Goal: Task Accomplishment & Management: Use online tool/utility

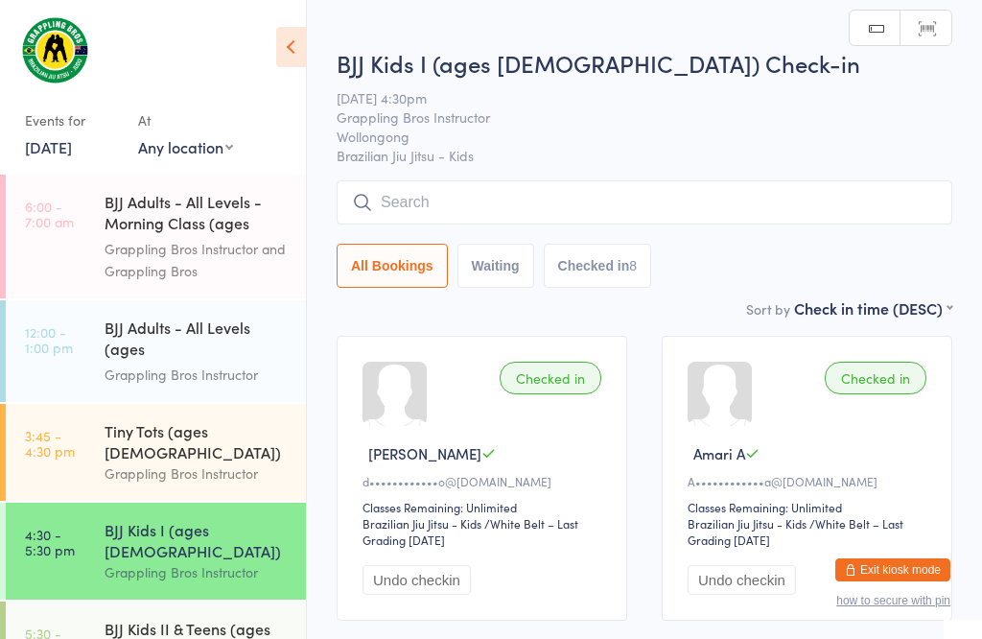
scroll to position [167, 0]
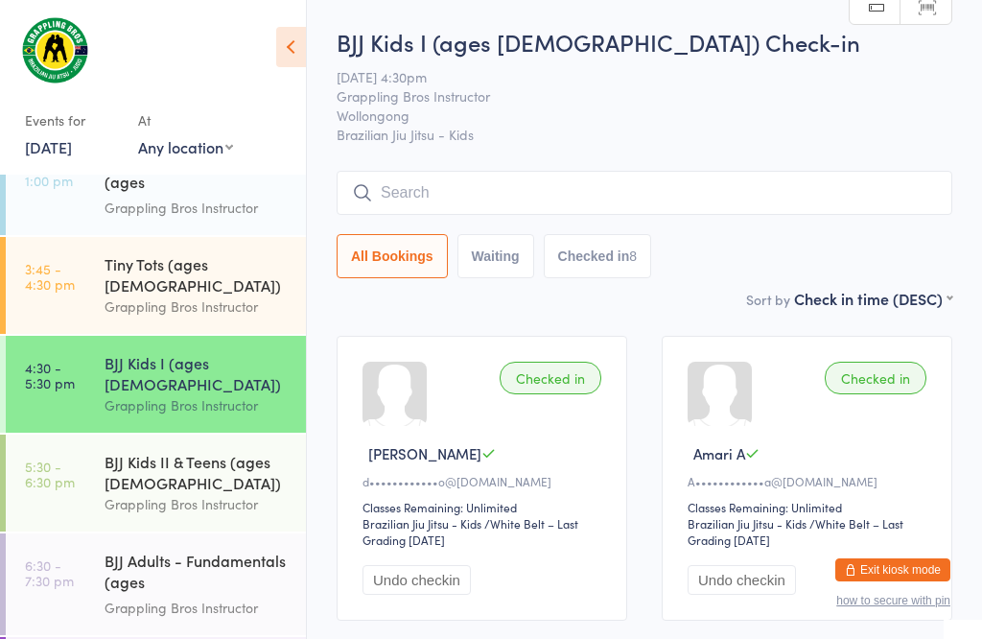
click at [404, 199] on input "search" at bounding box center [645, 193] width 616 height 44
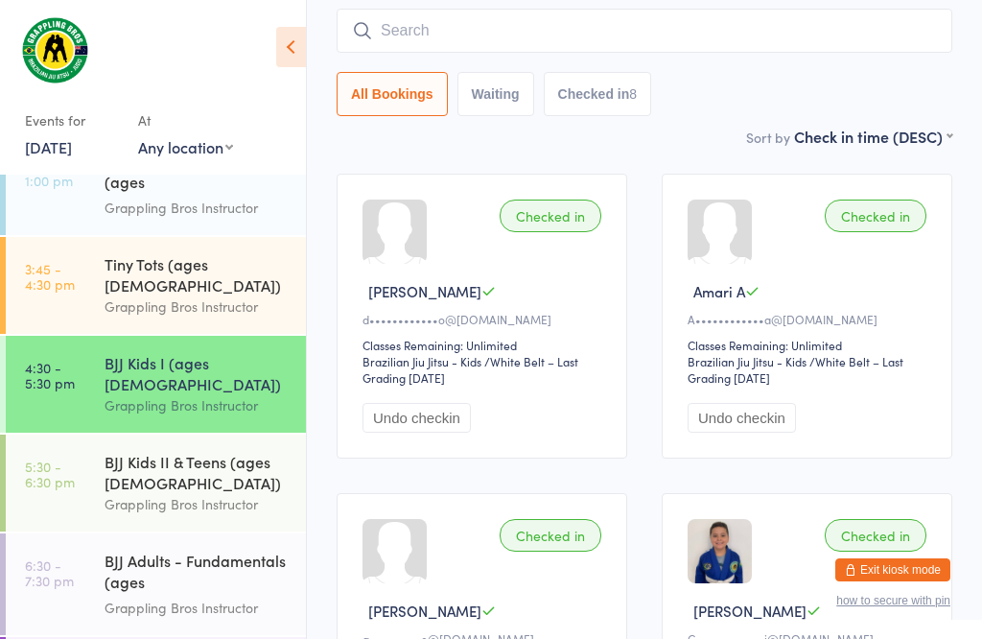
scroll to position [174, 0]
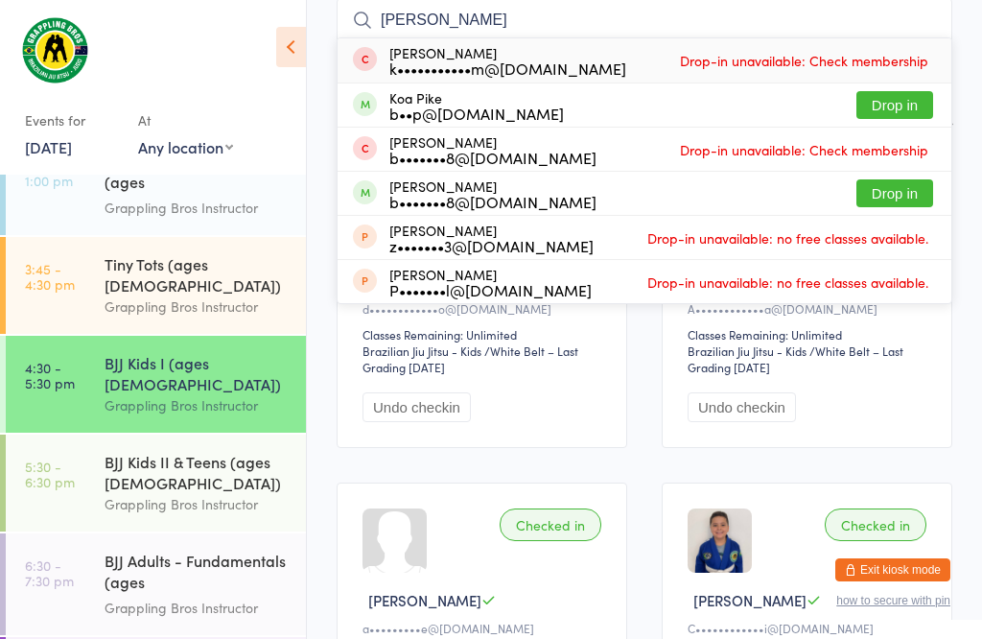
type input "[PERSON_NAME]"
click at [464, 57] on div "[PERSON_NAME] k•••••••••••m@[DOMAIN_NAME]" at bounding box center [508, 60] width 237 height 31
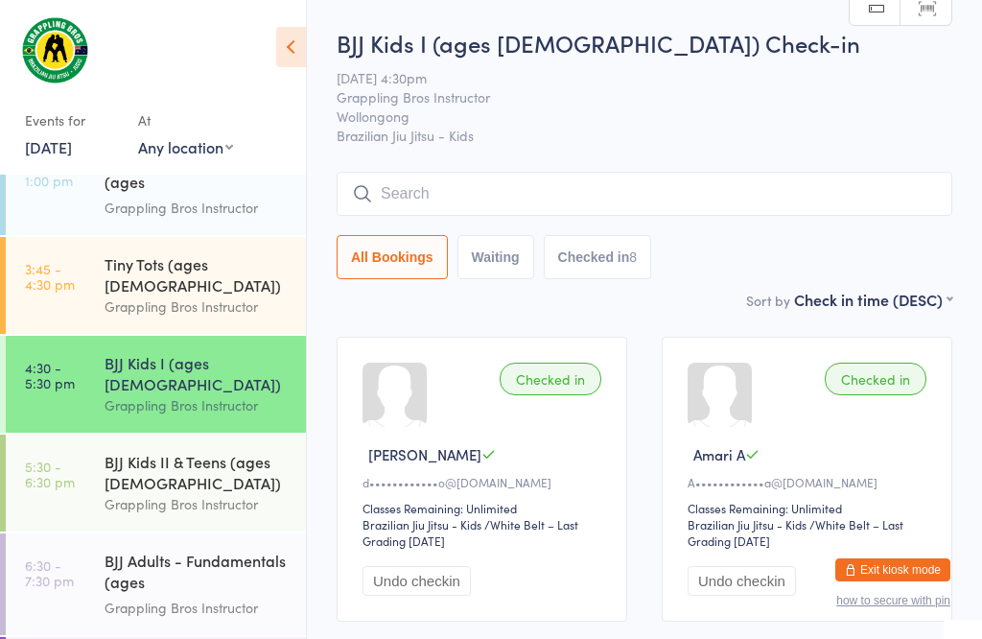
scroll to position [0, 0]
click at [407, 191] on input "search" at bounding box center [645, 194] width 616 height 44
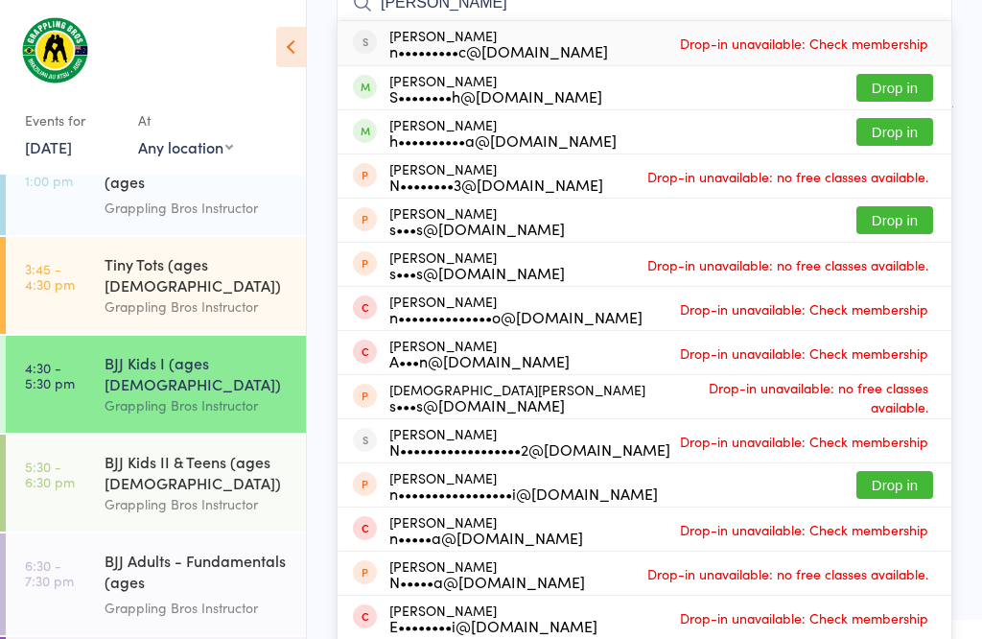
scroll to position [192, 0]
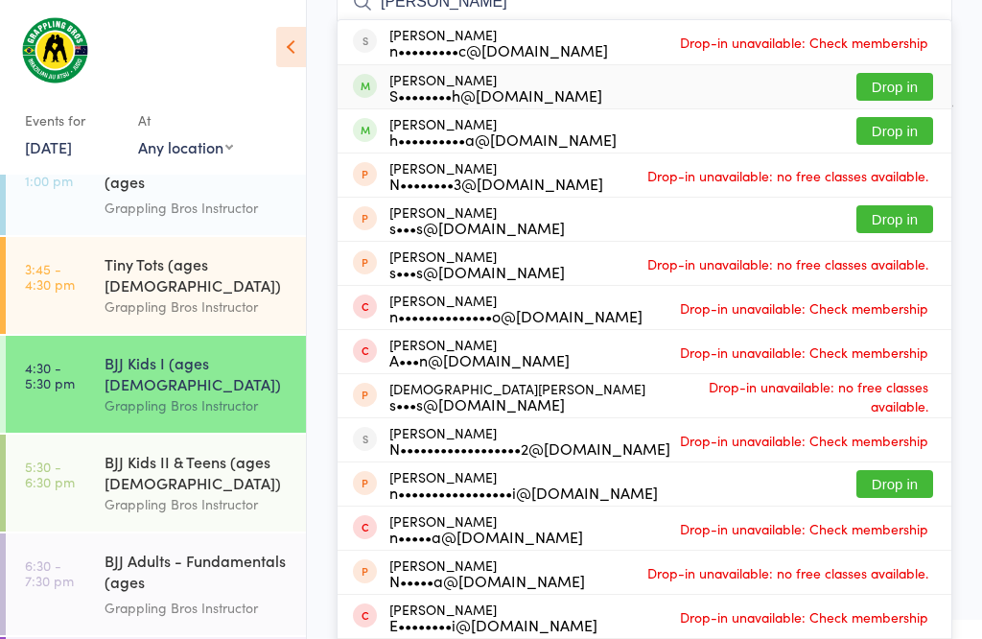
type input "[PERSON_NAME]"
click at [866, 85] on button "Drop in" at bounding box center [895, 87] width 77 height 28
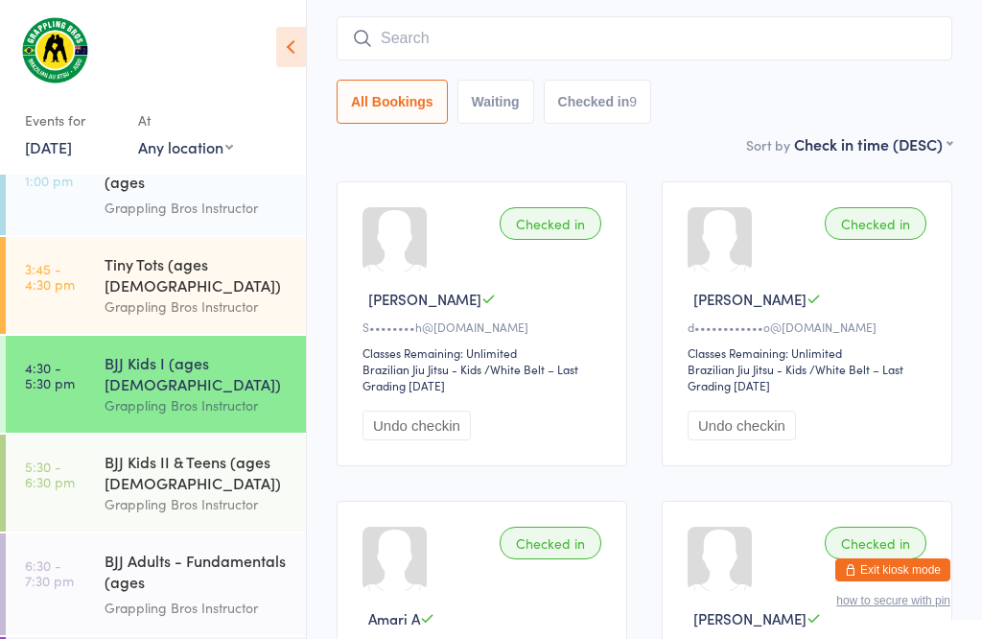
scroll to position [138, 0]
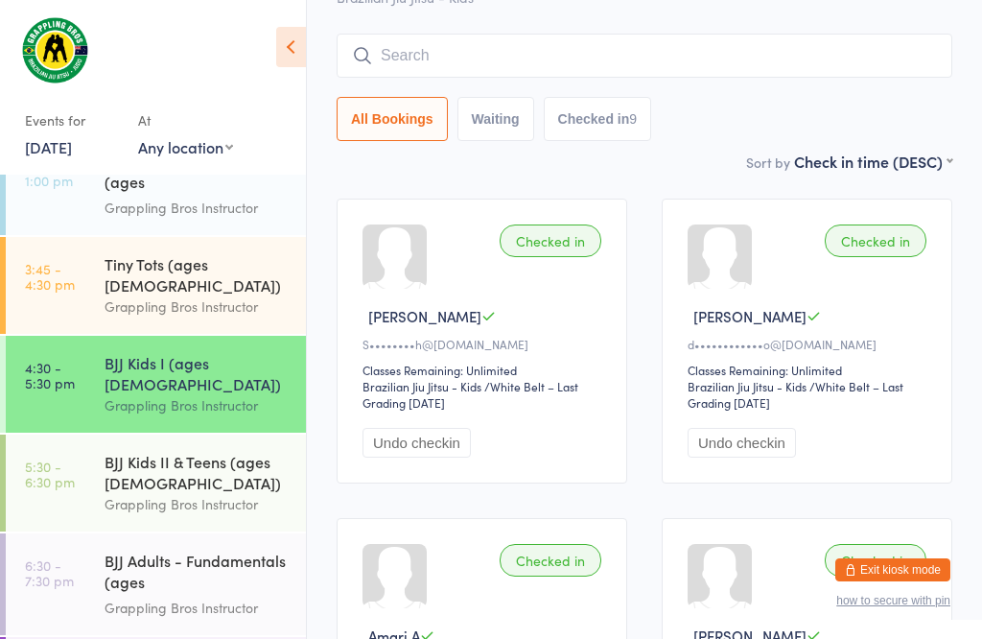
click at [219, 451] on div "BJJ Kids II & Teens (ages [DEMOGRAPHIC_DATA])" at bounding box center [197, 472] width 185 height 42
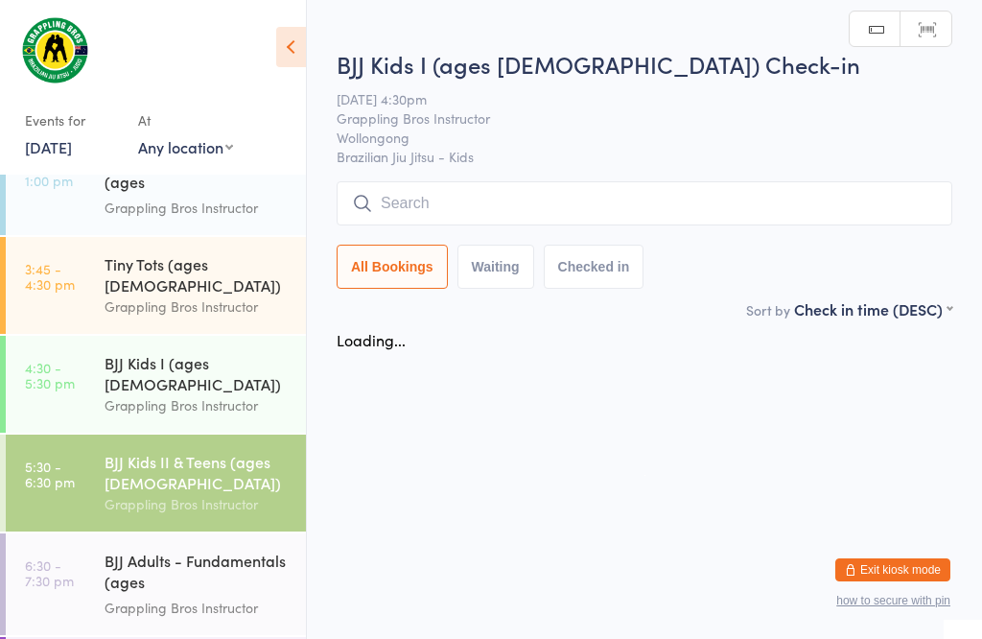
scroll to position [1, 0]
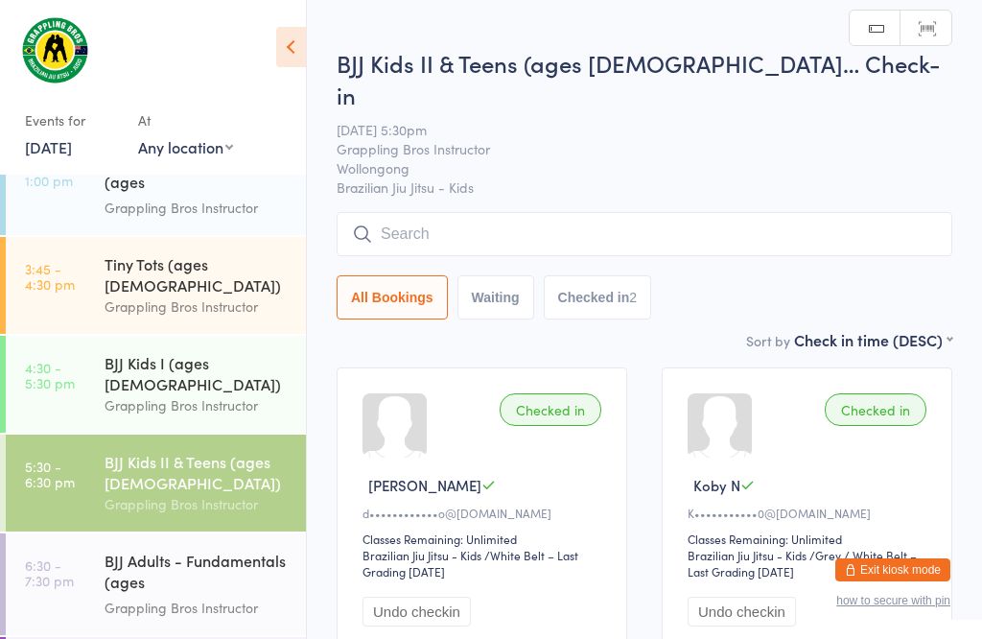
click at [573, 212] on input "search" at bounding box center [645, 234] width 616 height 44
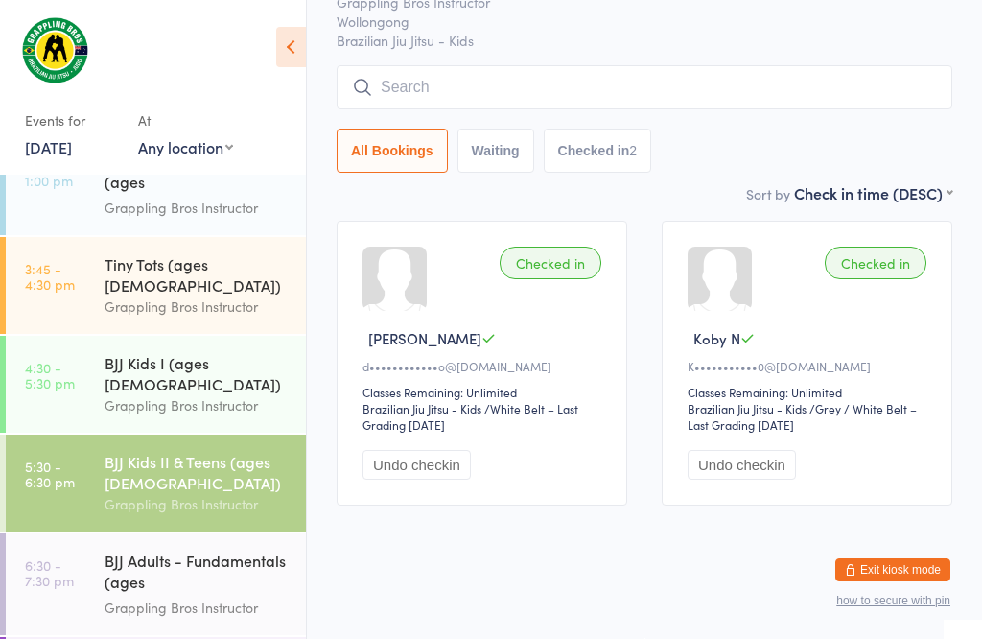
scroll to position [183, 0]
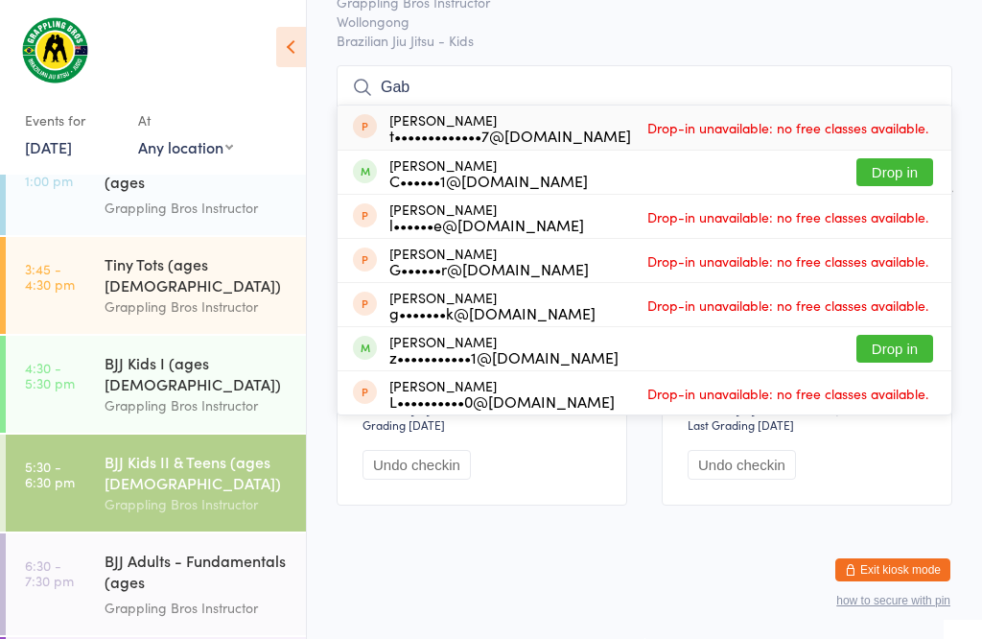
type input "Gab"
click at [903, 158] on button "Drop in" at bounding box center [895, 172] width 77 height 28
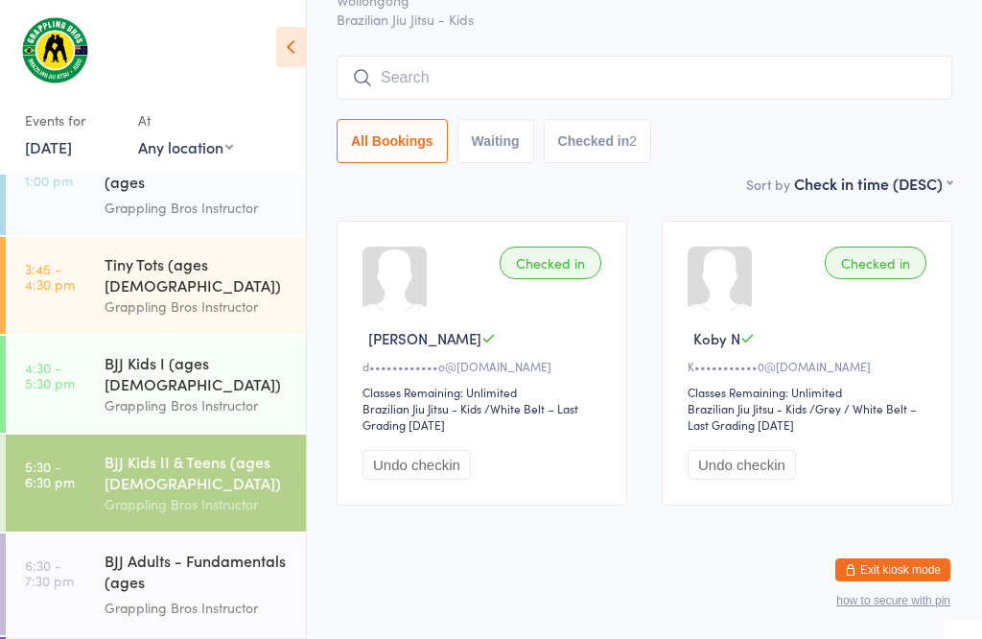
scroll to position [138, 0]
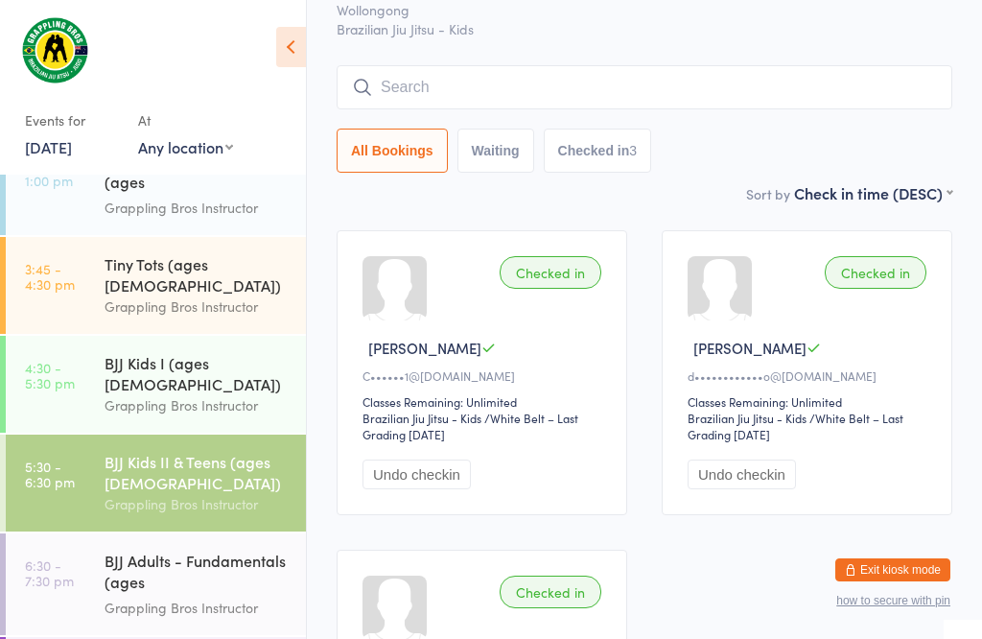
click at [593, 65] on input "search" at bounding box center [645, 87] width 616 height 44
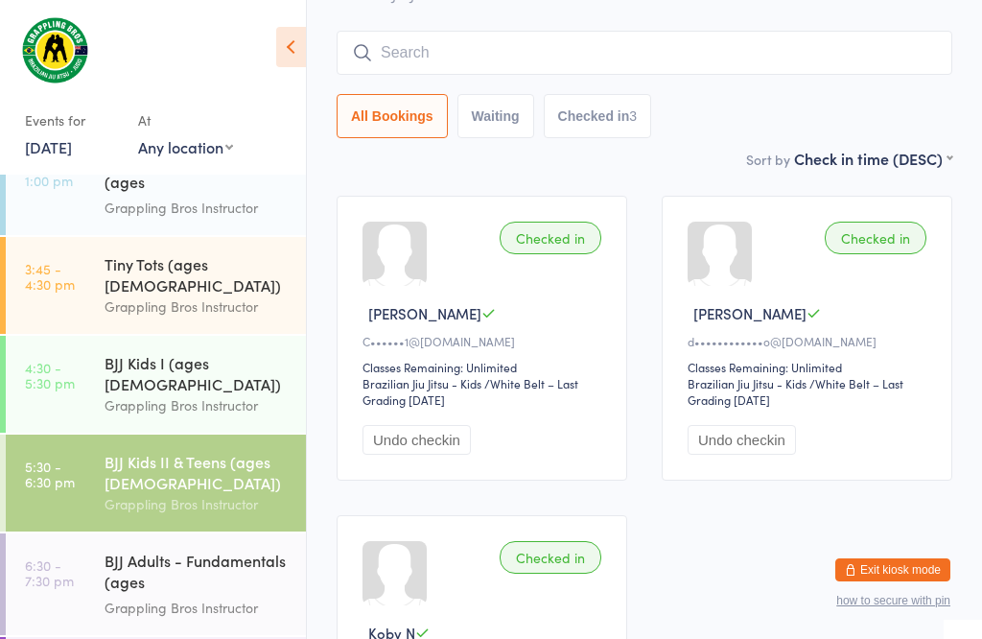
scroll to position [174, 0]
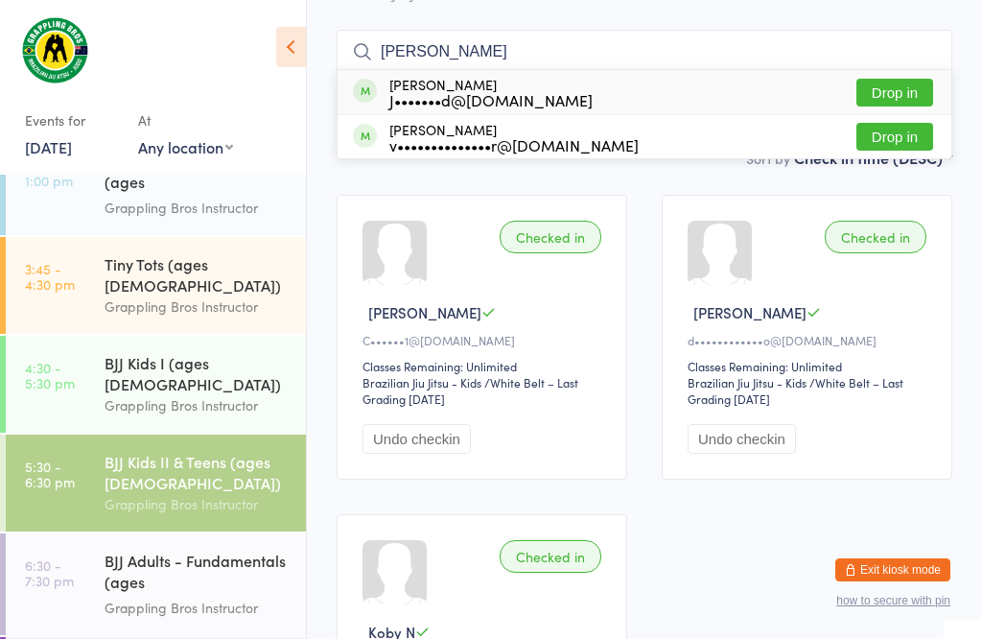
type input "[PERSON_NAME]"
click at [908, 79] on button "Drop in" at bounding box center [895, 93] width 77 height 28
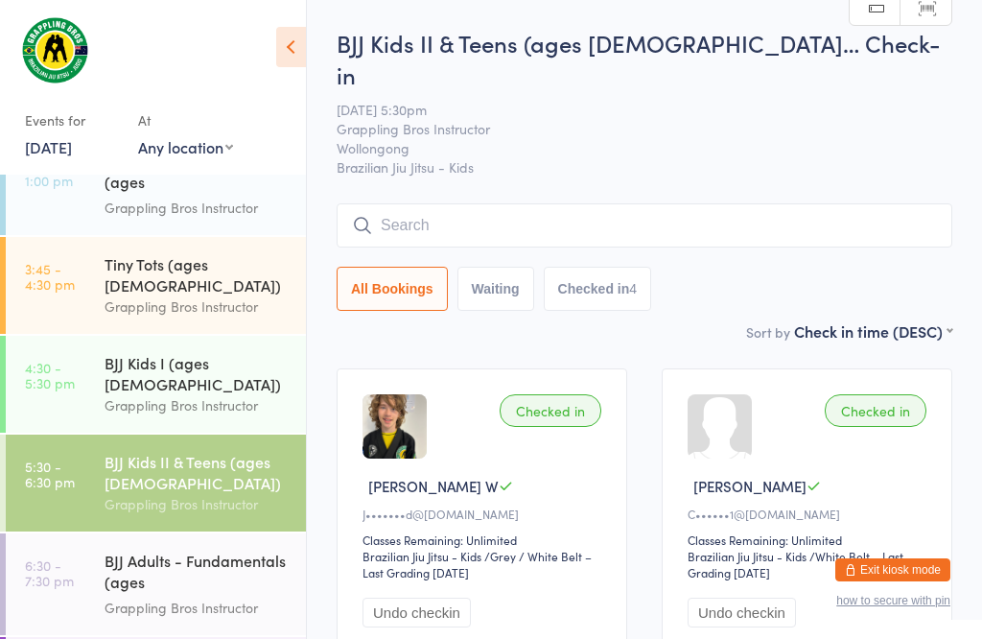
scroll to position [0, 0]
click at [86, 389] on link "4:30 - 5:30 pm BJJ Kids I (ages [DEMOGRAPHIC_DATA]) Grappling Bros Instructor" at bounding box center [156, 384] width 300 height 97
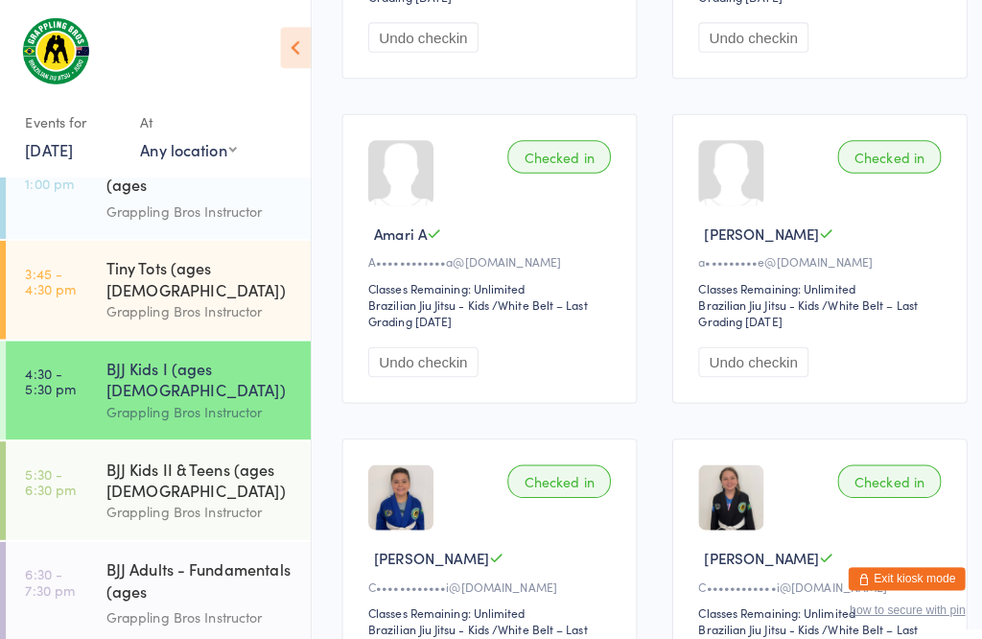
scroll to position [528, 15]
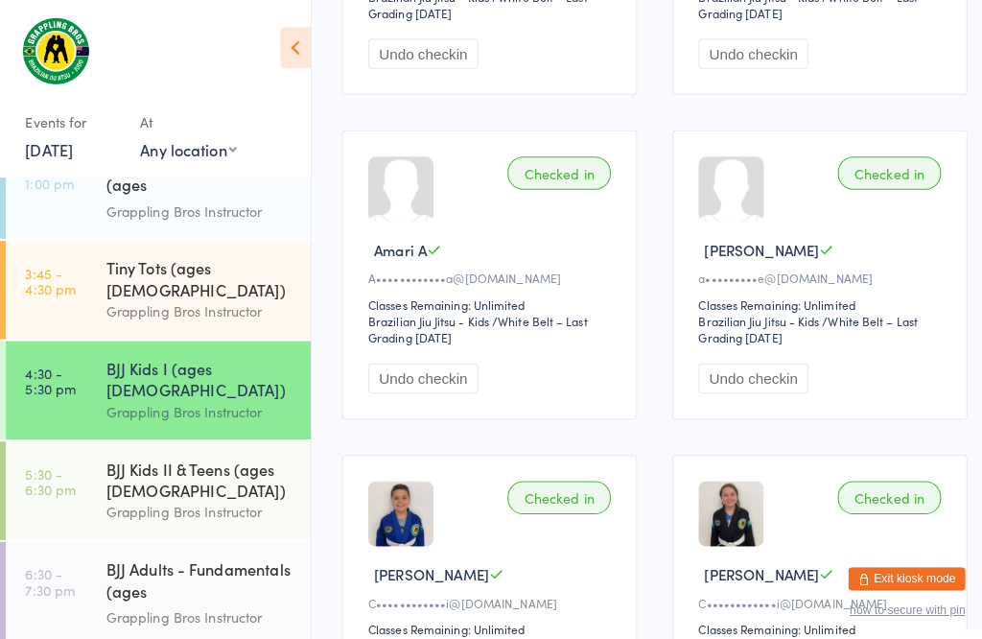
click at [141, 271] on div "Tiny Tots (ages [DEMOGRAPHIC_DATA])" at bounding box center [197, 274] width 185 height 42
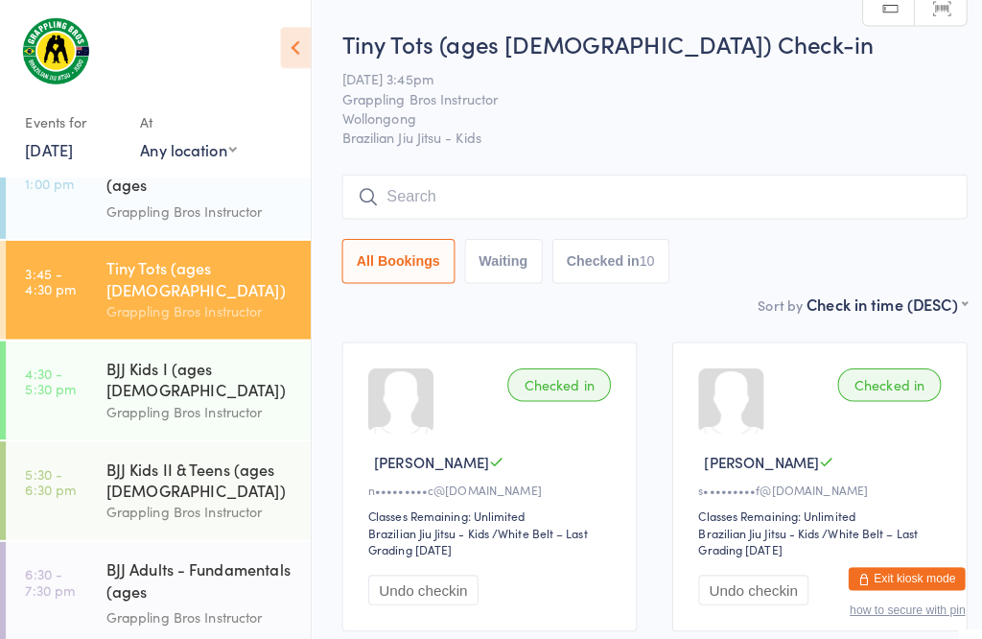
scroll to position [0, 15]
click at [439, 176] on input "search" at bounding box center [645, 194] width 616 height 44
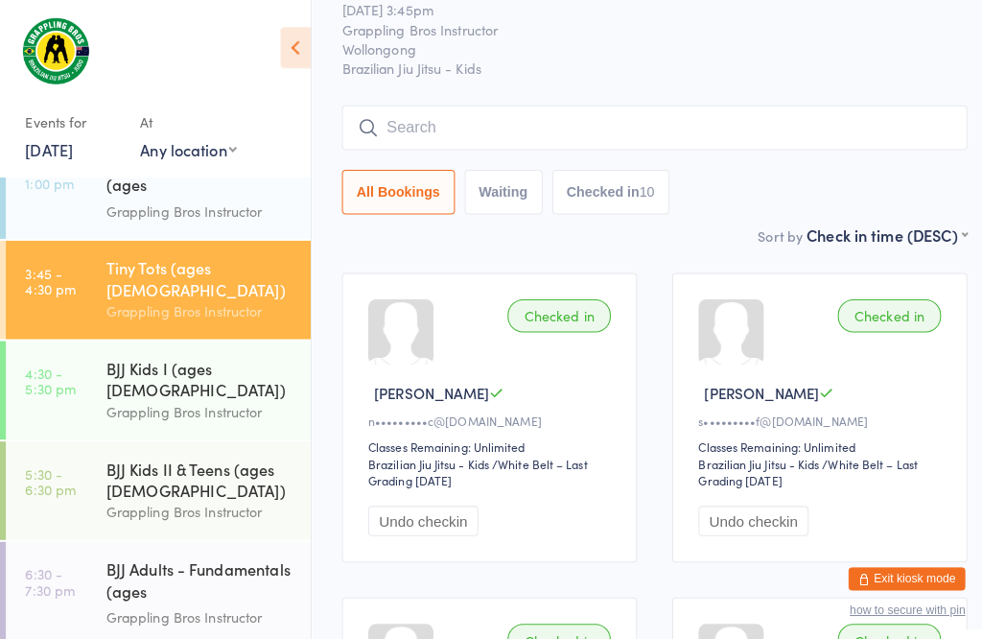
click at [370, 104] on input "search" at bounding box center [645, 126] width 616 height 44
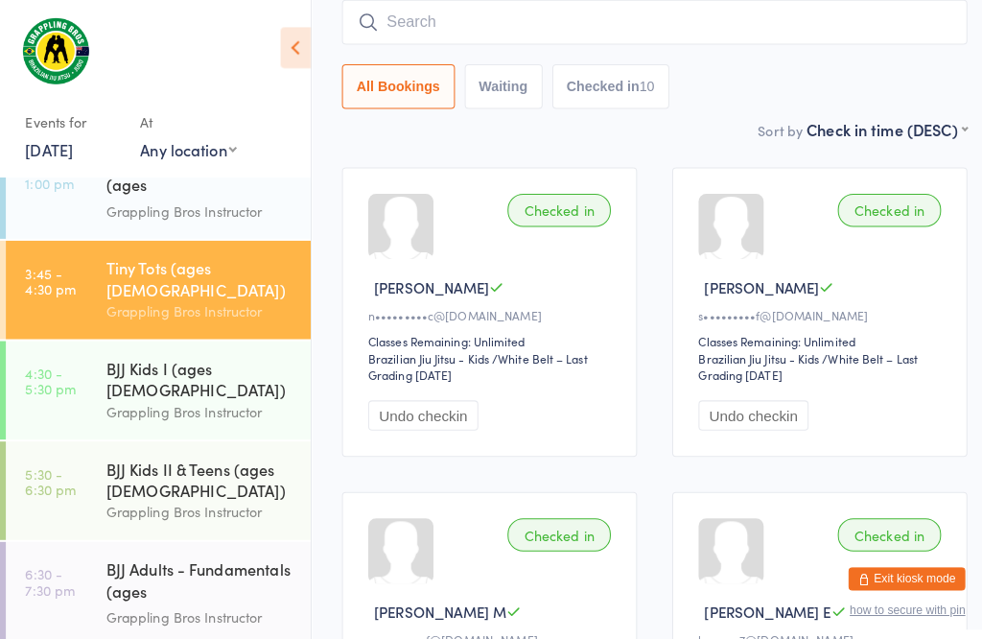
scroll to position [174, 0]
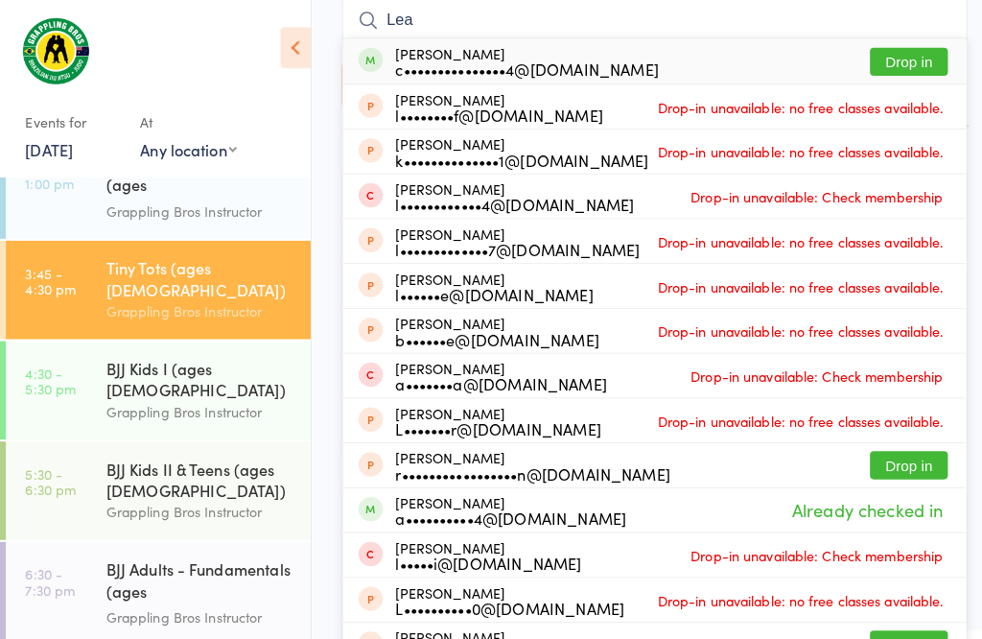
type input "Lea"
click at [531, 53] on div "[PERSON_NAME] c•••••••••••••••4@[DOMAIN_NAME]" at bounding box center [519, 60] width 259 height 31
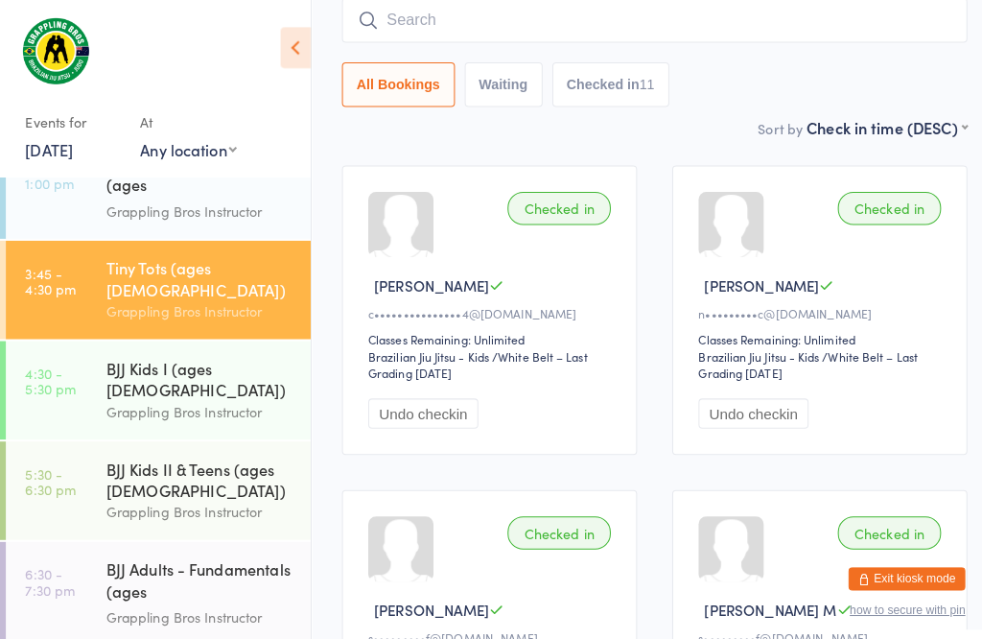
click at [243, 394] on div "Grappling Bros Instructor" at bounding box center [197, 405] width 185 height 22
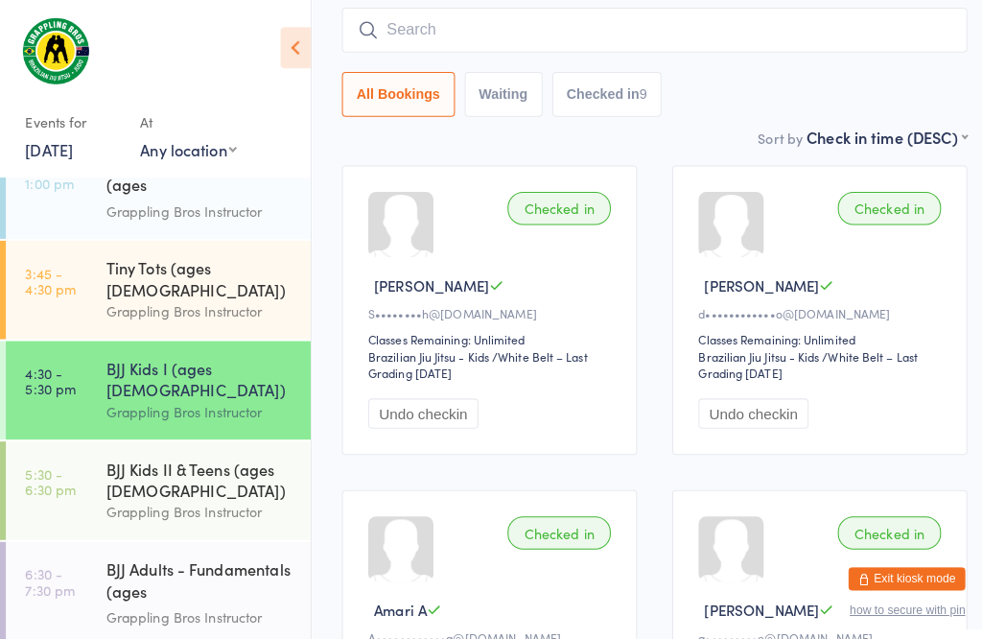
scroll to position [11, 0]
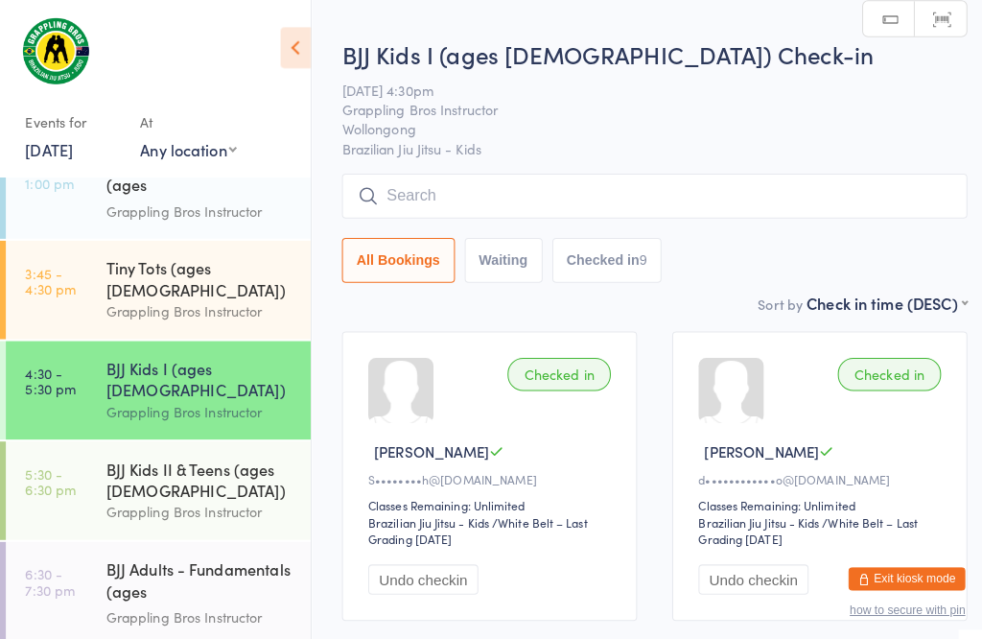
click at [425, 180] on input "search" at bounding box center [645, 193] width 616 height 44
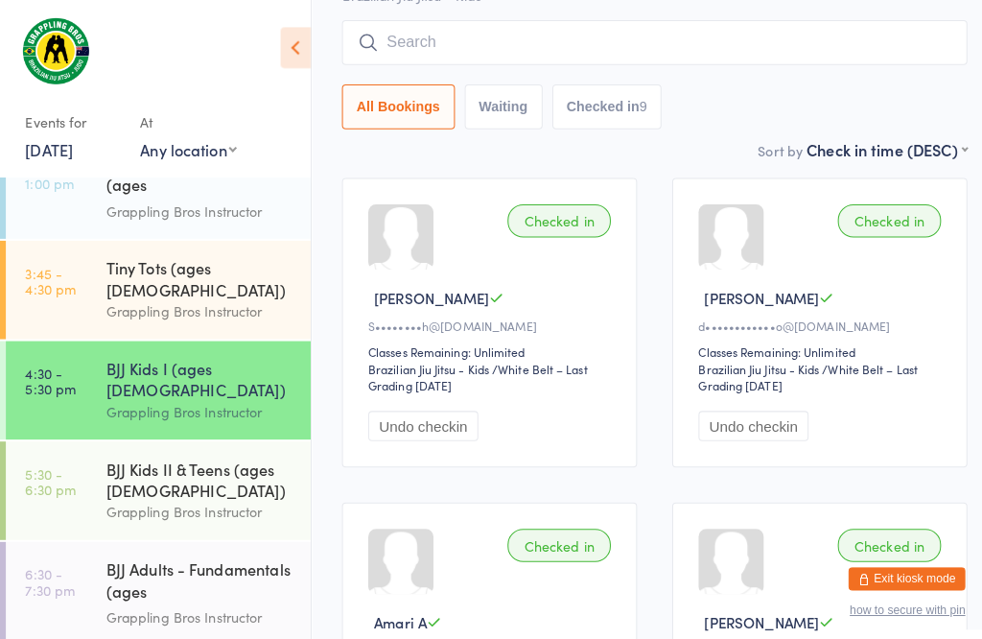
scroll to position [183, 0]
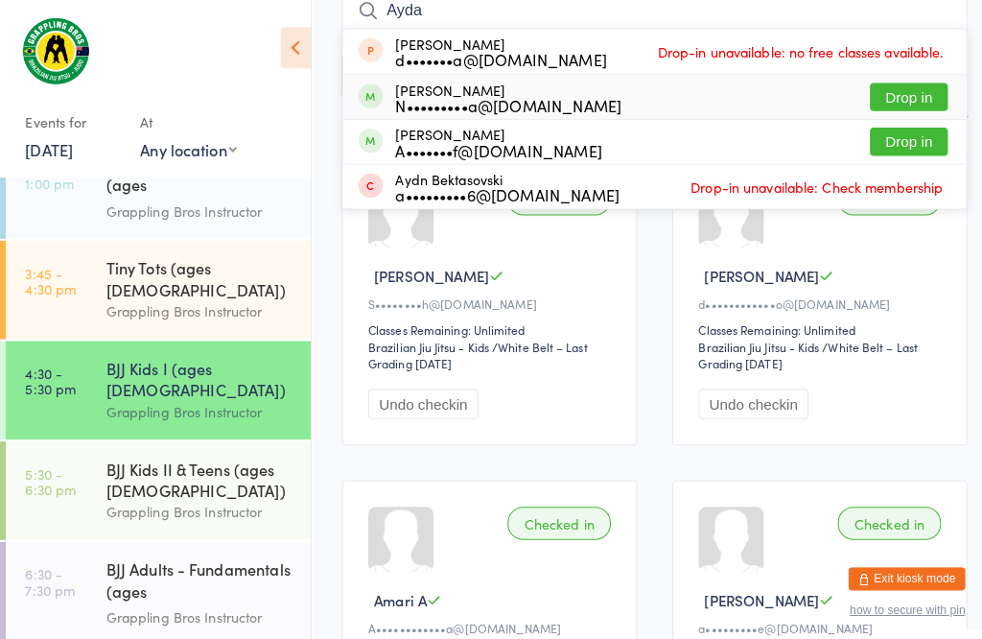
type input "Ayda"
click at [414, 91] on div "[PERSON_NAME] N•••••••••a@[DOMAIN_NAME]" at bounding box center [501, 96] width 223 height 31
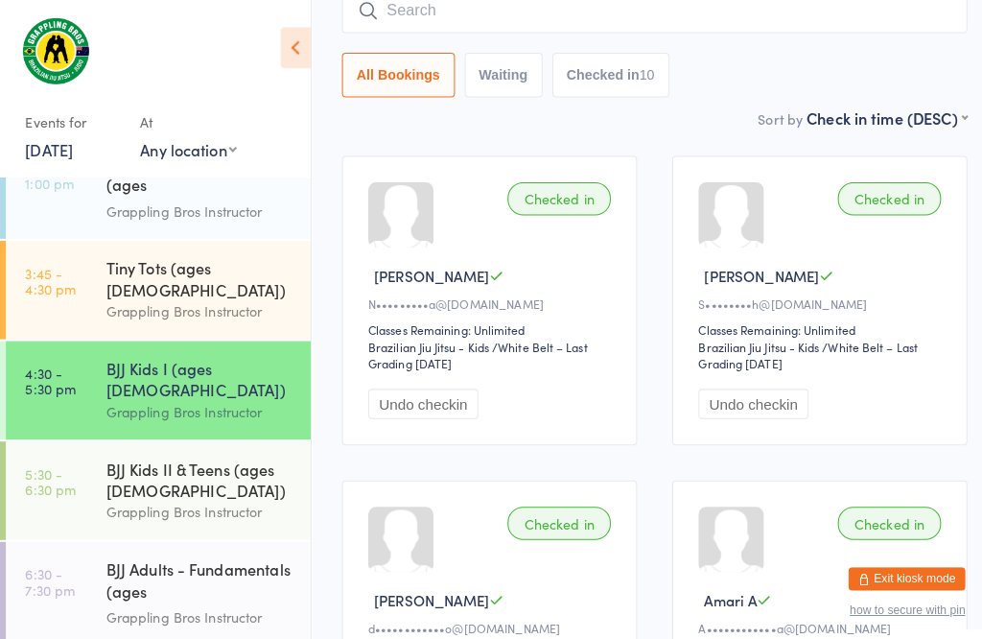
click at [580, 32] on input "search" at bounding box center [645, 10] width 616 height 44
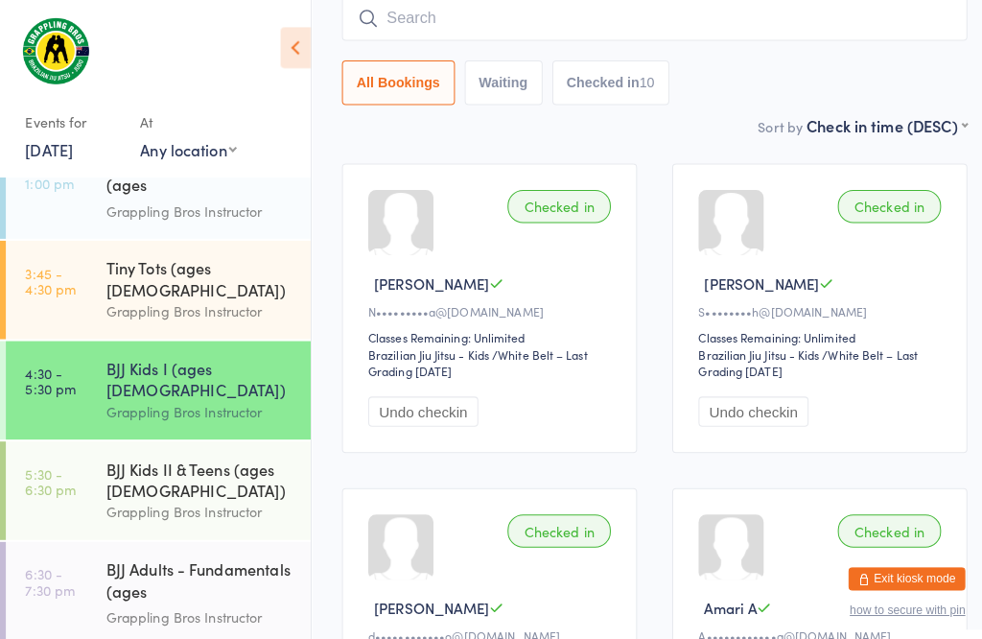
scroll to position [174, 0]
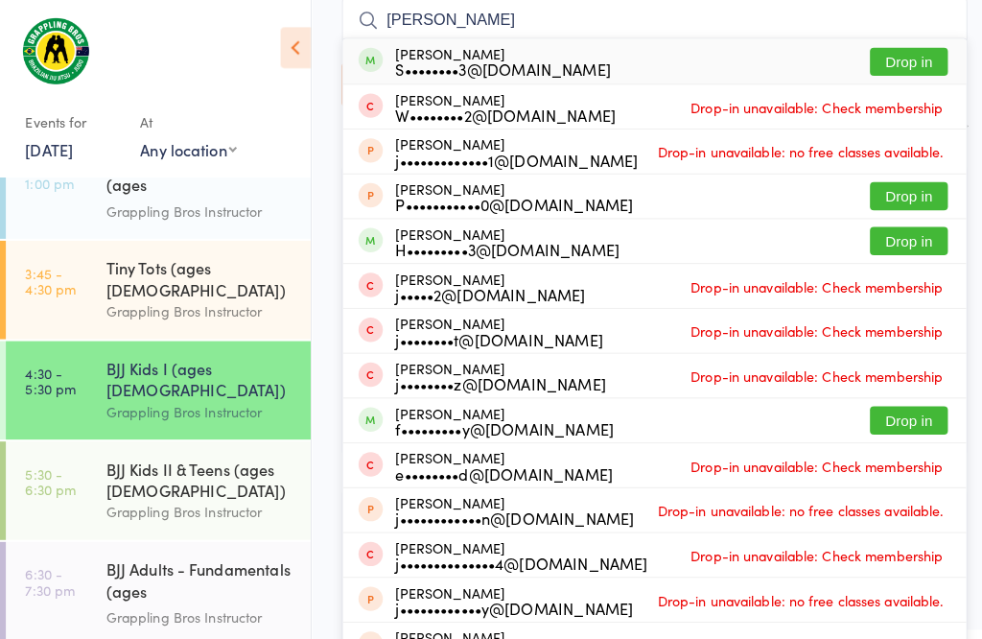
type input "[PERSON_NAME]"
click at [896, 53] on button "Drop in" at bounding box center [895, 61] width 77 height 28
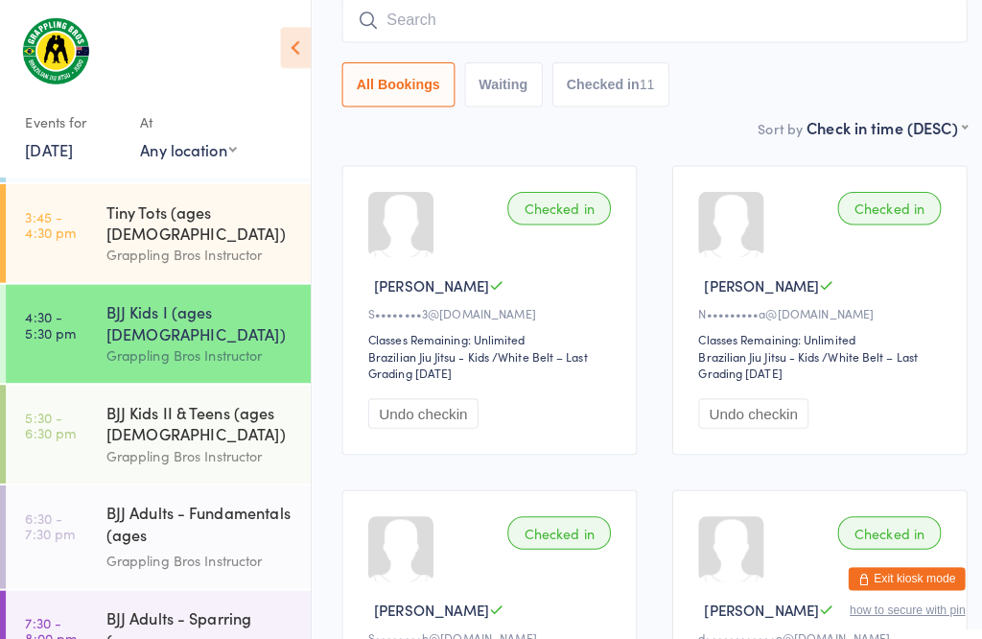
scroll to position [232, 0]
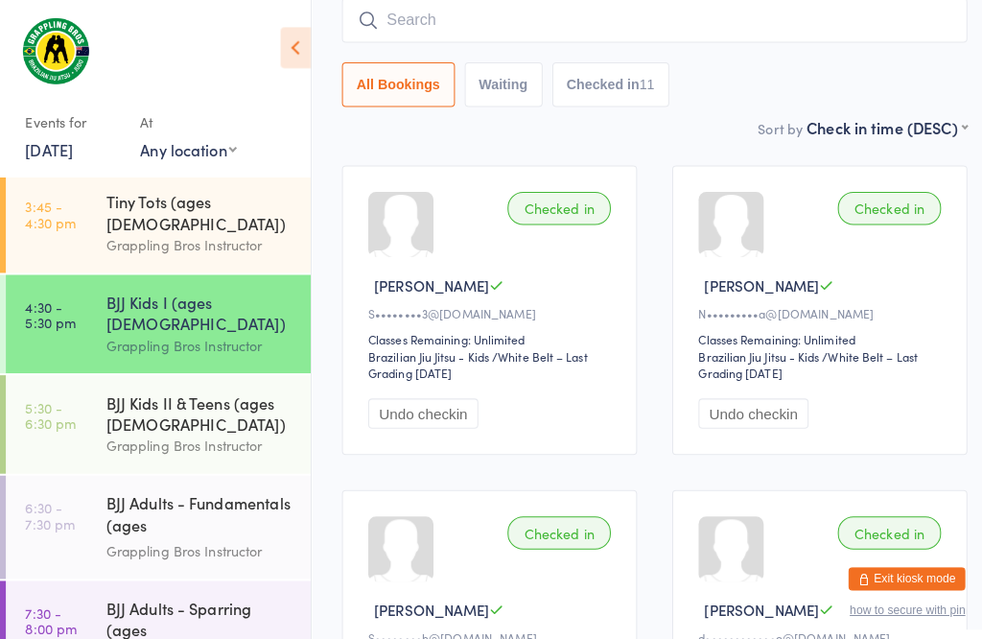
click at [88, 474] on link "6:30 - 7:30 pm BJJ Adults - Fundamentals (ages [DEMOGRAPHIC_DATA]+) Grappling B…" at bounding box center [156, 519] width 300 height 102
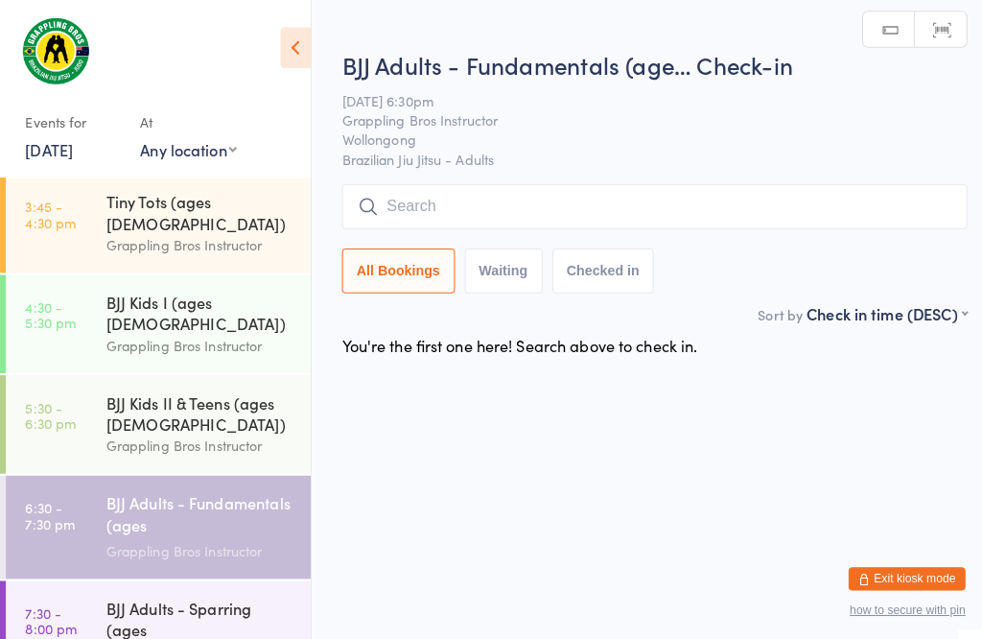
scroll to position [11, 0]
click at [524, 188] on input "search" at bounding box center [645, 203] width 616 height 44
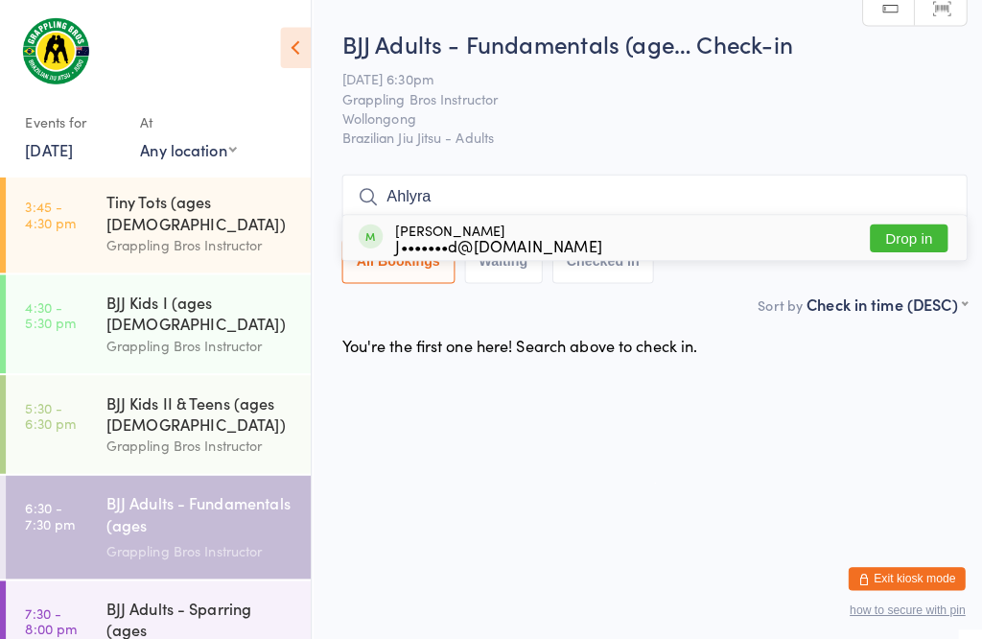
type input "Ahlyra"
click at [898, 221] on button "Drop in" at bounding box center [895, 235] width 77 height 28
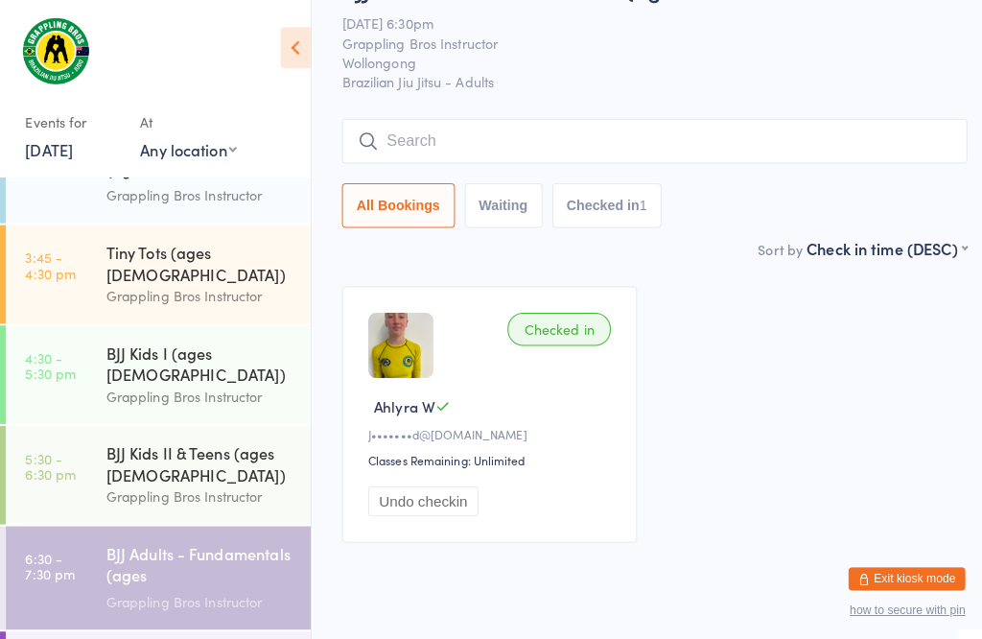
scroll to position [54, 0]
click at [228, 534] on div "BJJ Adults - Fundamentals (ages [DEMOGRAPHIC_DATA]+)" at bounding box center [197, 557] width 185 height 47
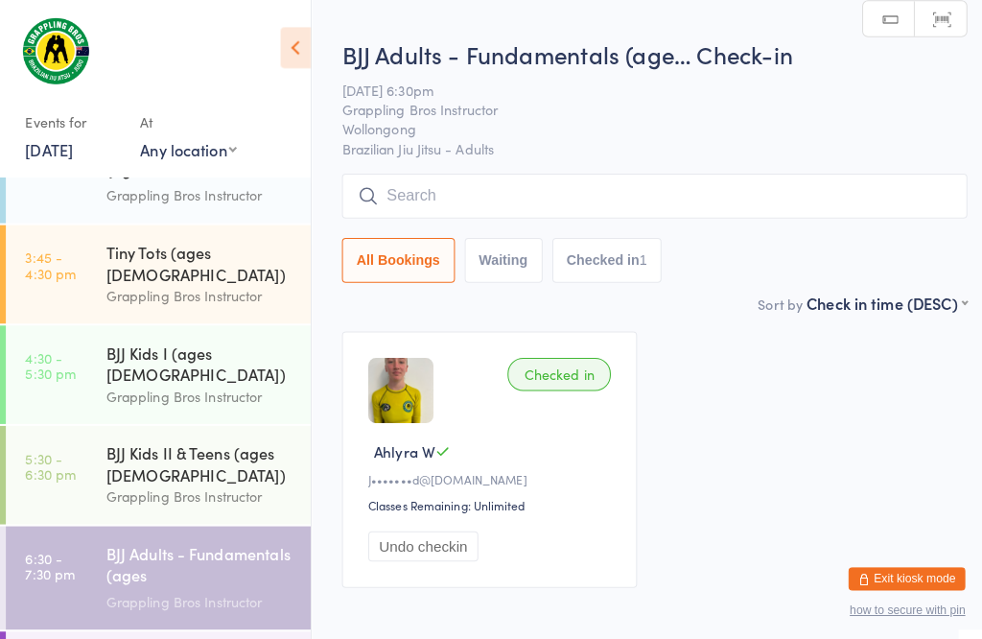
click at [547, 175] on input "search" at bounding box center [645, 193] width 616 height 44
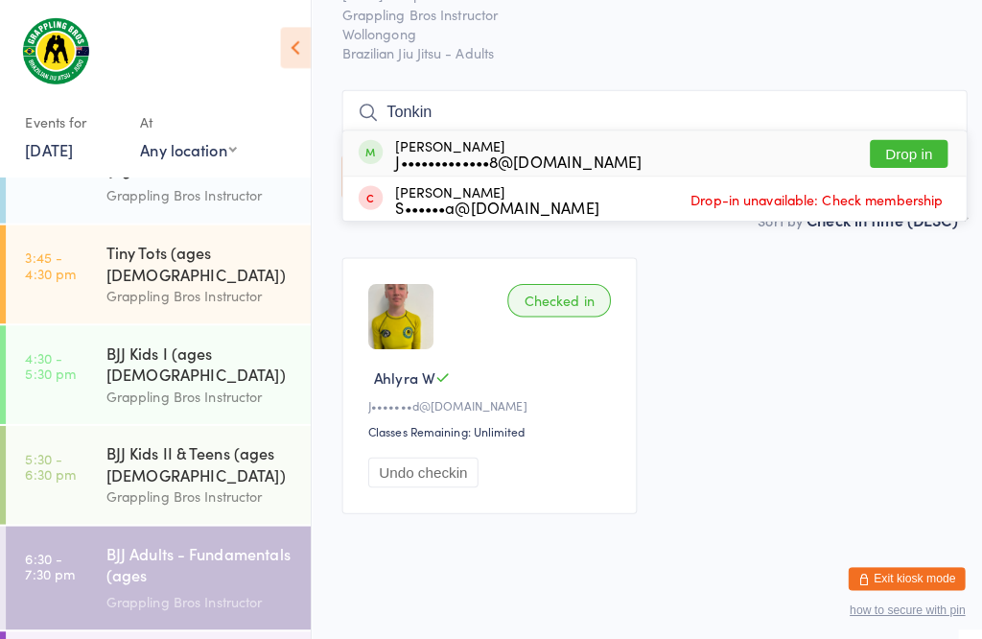
scroll to position [171, 0]
type input "Tonkin"
click at [900, 137] on button "Drop in" at bounding box center [895, 151] width 77 height 28
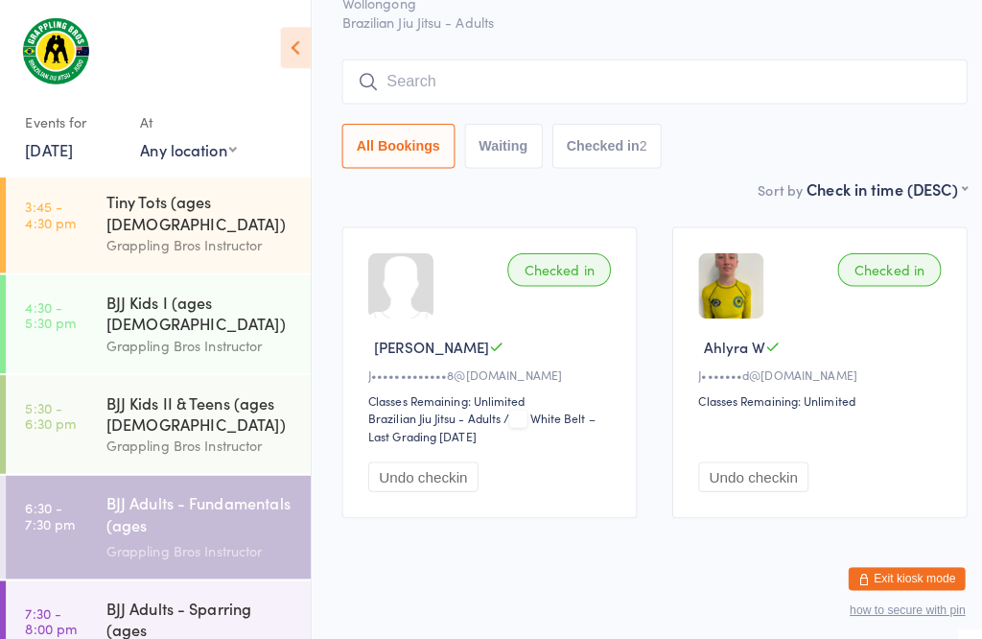
scroll to position [231, 0]
click at [401, 60] on input "search" at bounding box center [645, 81] width 616 height 44
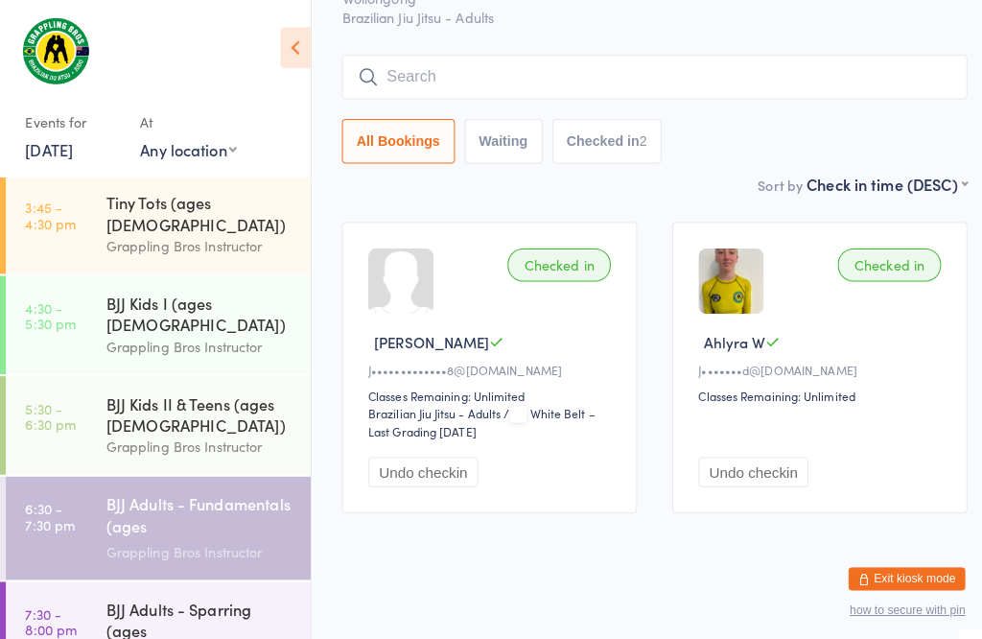
scroll to position [174, 0]
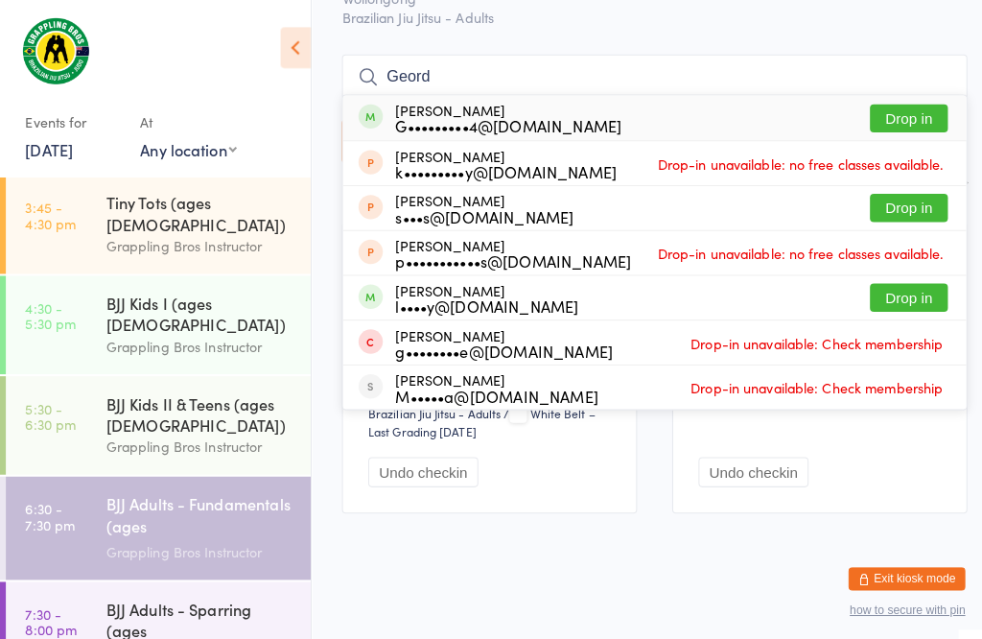
type input "Geord"
click at [886, 103] on button "Drop in" at bounding box center [895, 117] width 77 height 28
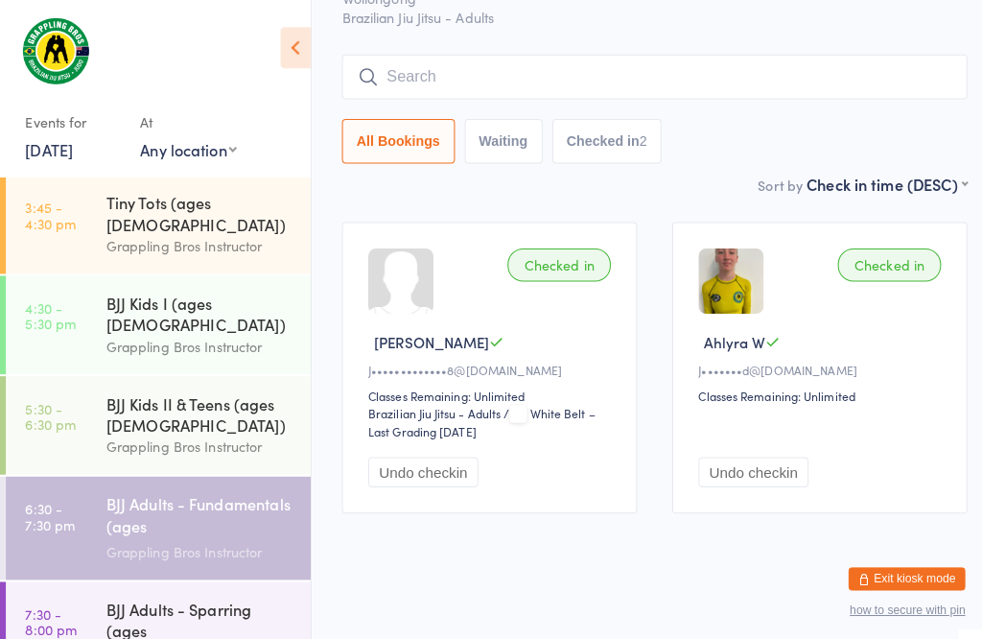
scroll to position [149, 0]
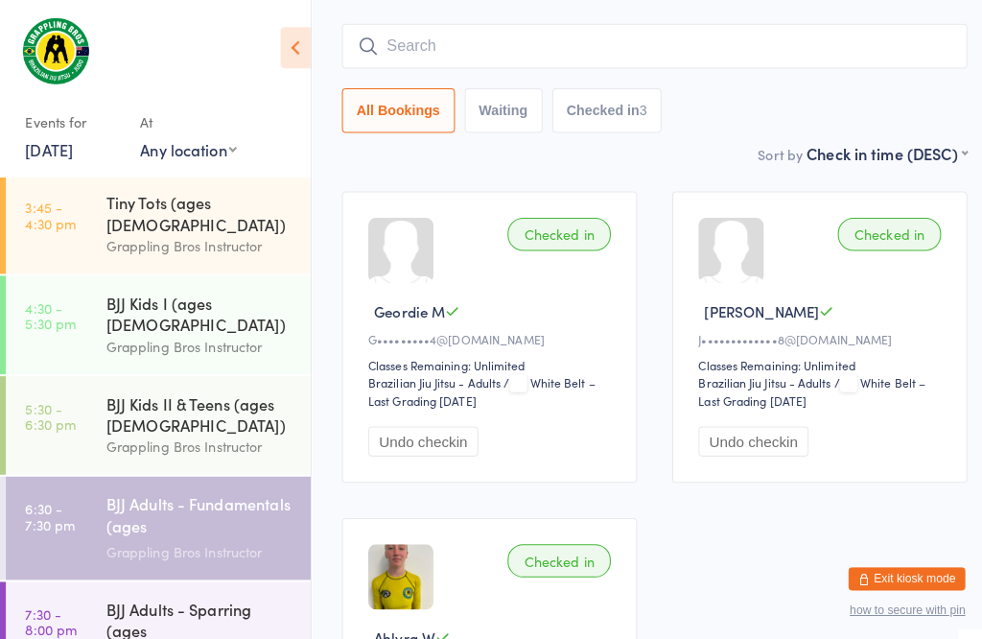
click at [422, 45] on input "search" at bounding box center [645, 45] width 616 height 44
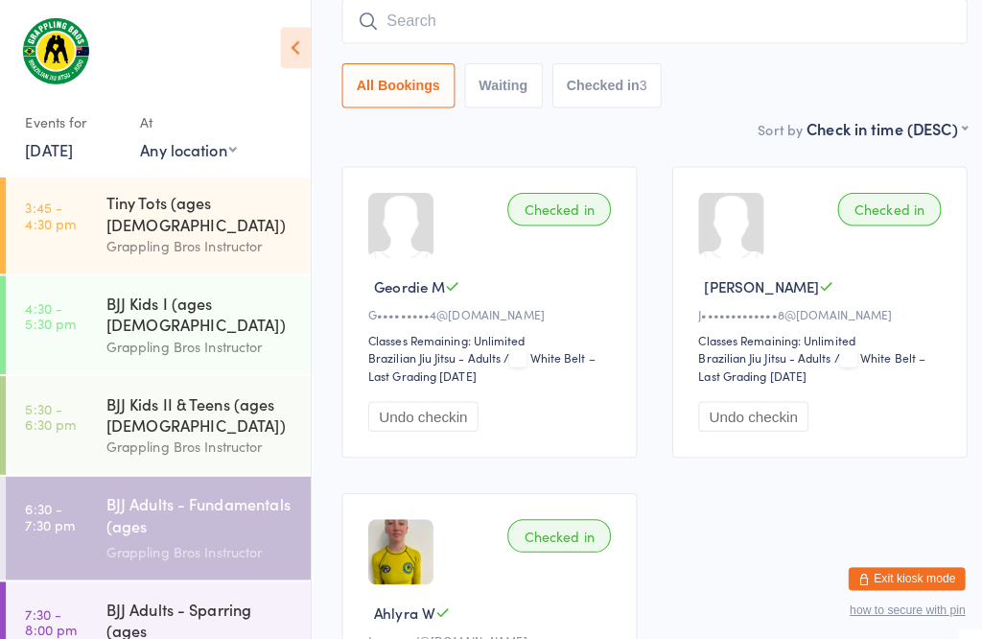
scroll to position [174, 0]
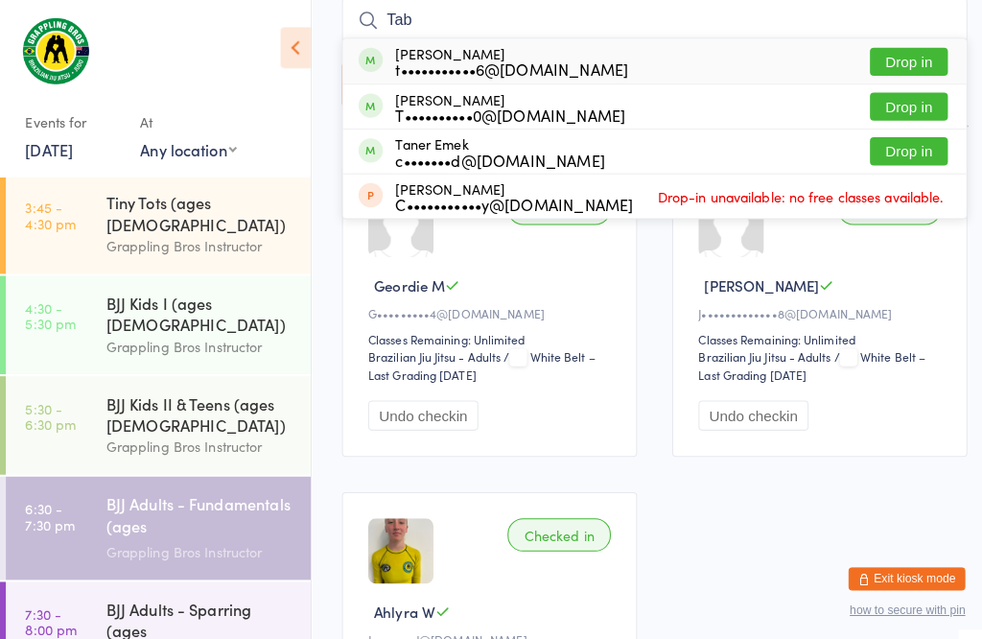
type input "Tab"
click at [877, 62] on button "Drop in" at bounding box center [895, 61] width 77 height 28
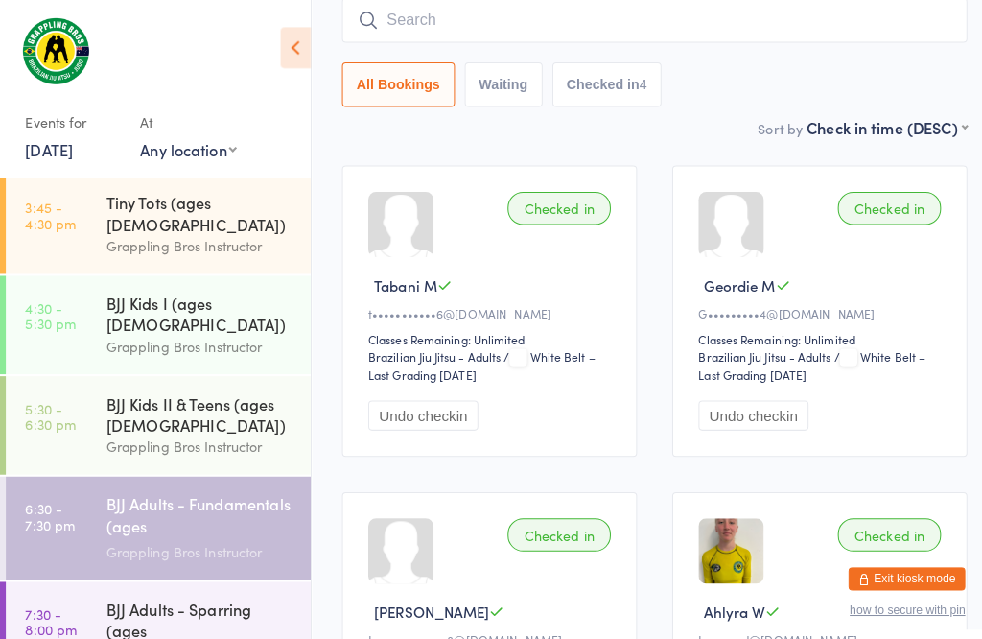
click at [863, 29] on input "search" at bounding box center [645, 20] width 616 height 44
type input "[PERSON_NAME]"
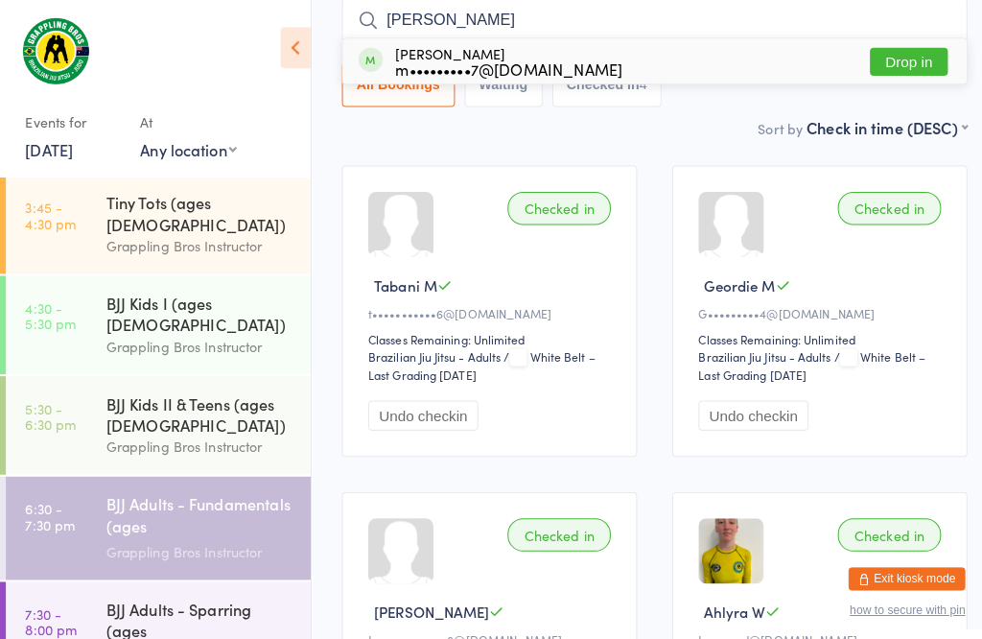
click at [901, 55] on button "Drop in" at bounding box center [895, 61] width 77 height 28
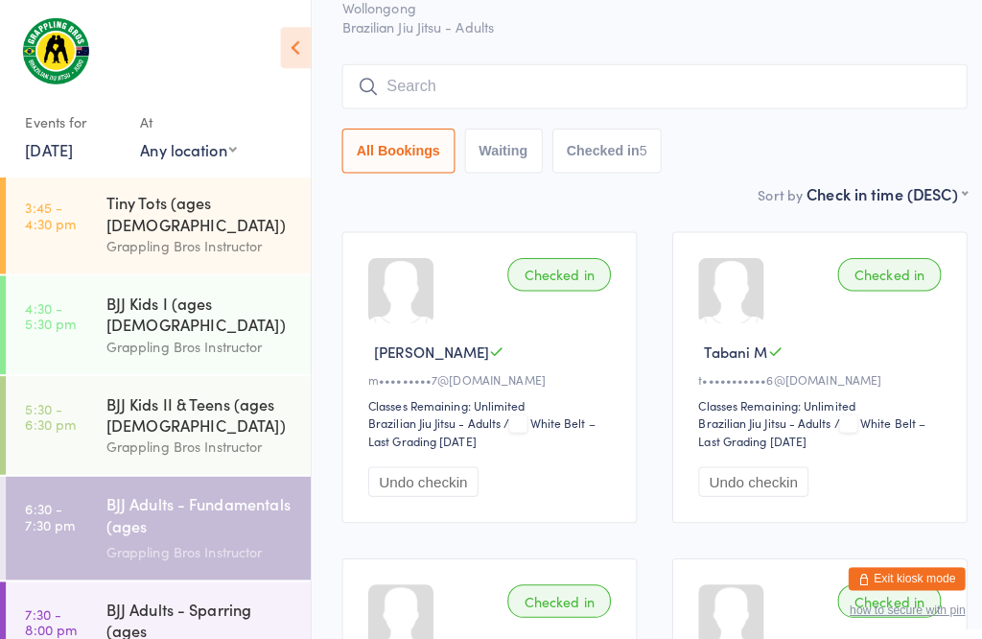
scroll to position [109, 0]
click at [424, 72] on input "search" at bounding box center [645, 84] width 616 height 44
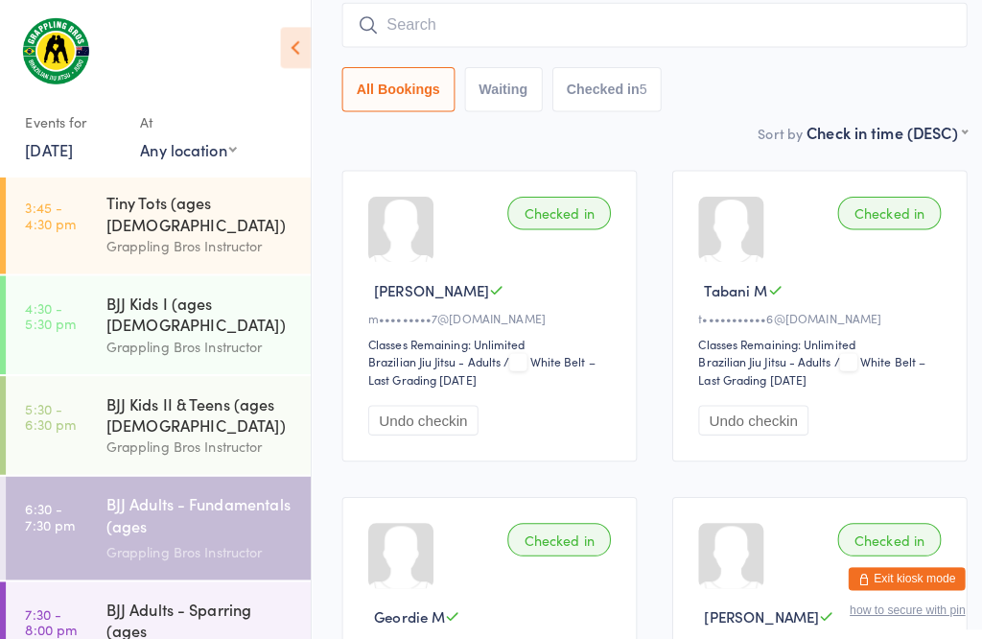
scroll to position [174, 0]
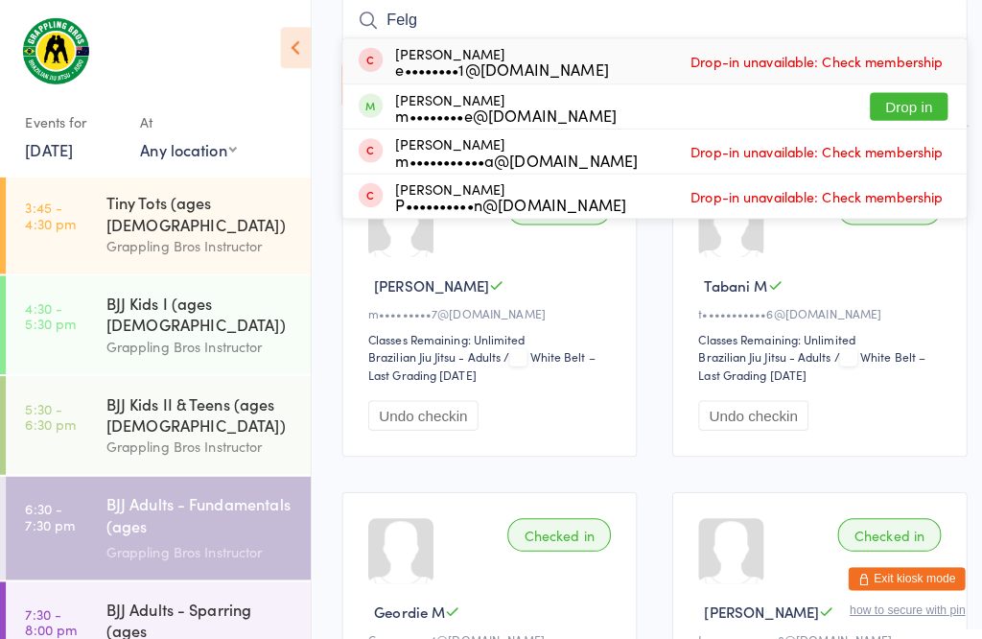
type input "Felg"
click at [901, 105] on button "Drop in" at bounding box center [895, 105] width 77 height 28
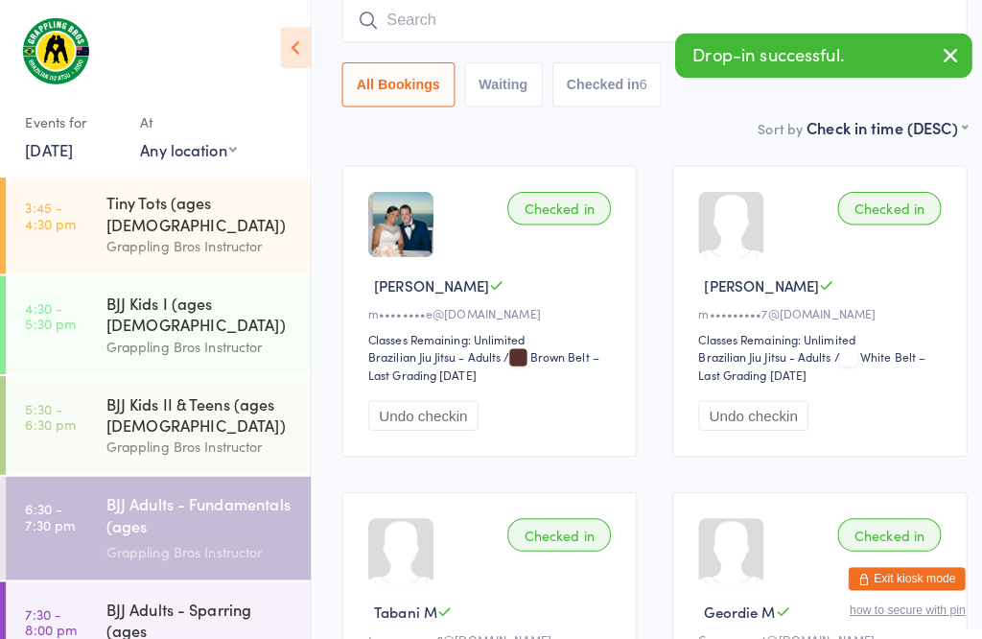
click at [414, 20] on input "search" at bounding box center [645, 20] width 616 height 44
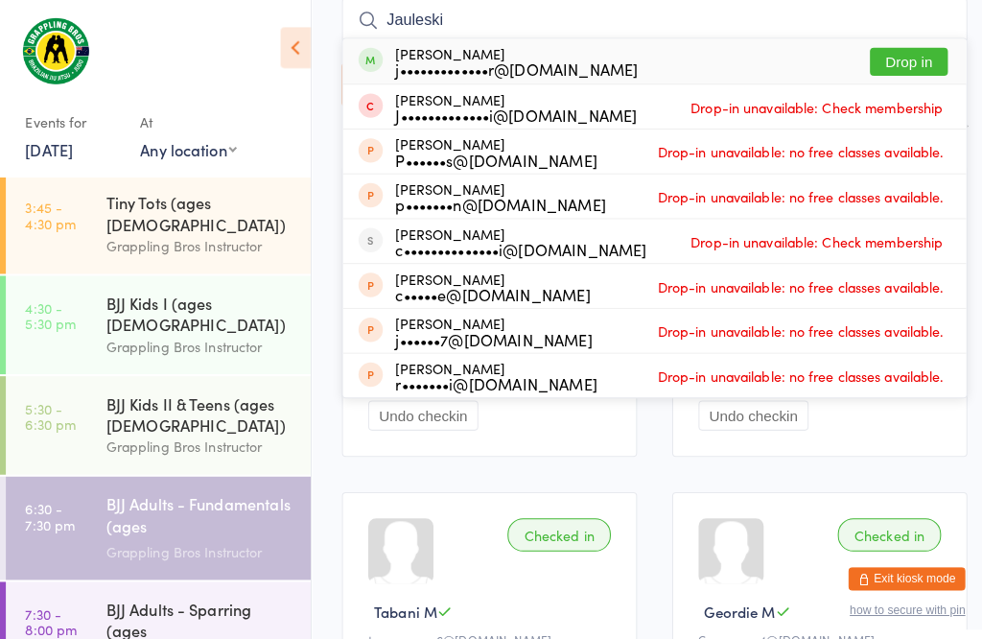
type input "Jauleski"
click at [897, 62] on button "Drop in" at bounding box center [895, 61] width 77 height 28
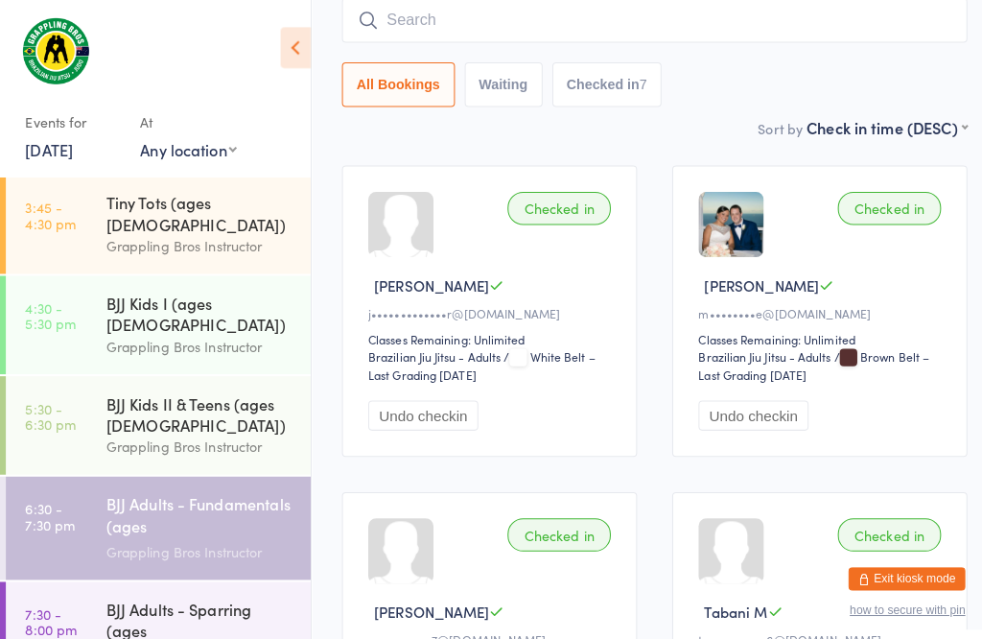
click at [508, 27] on input "search" at bounding box center [645, 20] width 616 height 44
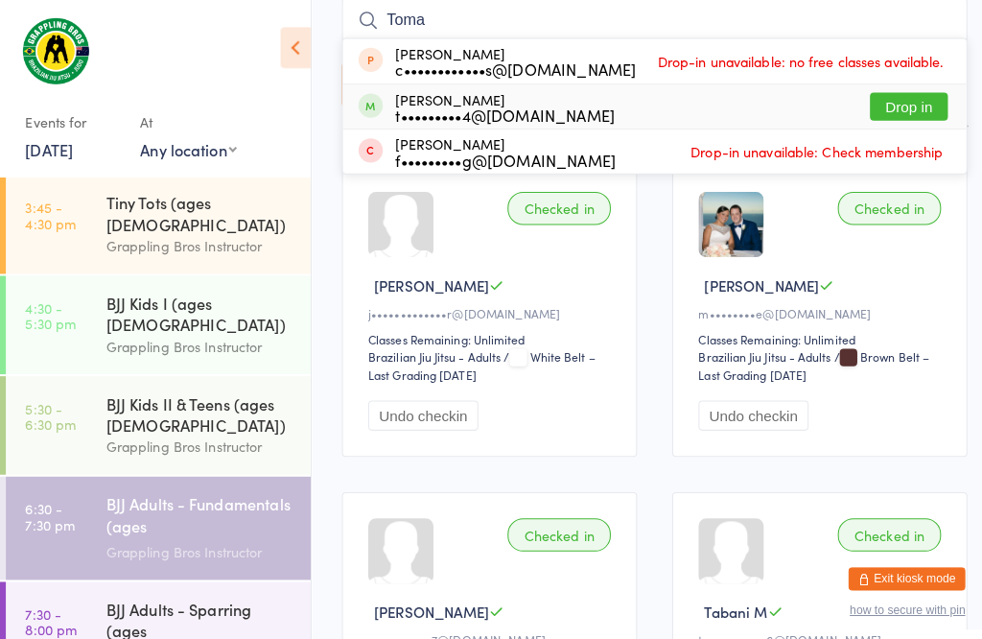
type input "Toma"
click at [899, 100] on button "Drop in" at bounding box center [895, 105] width 77 height 28
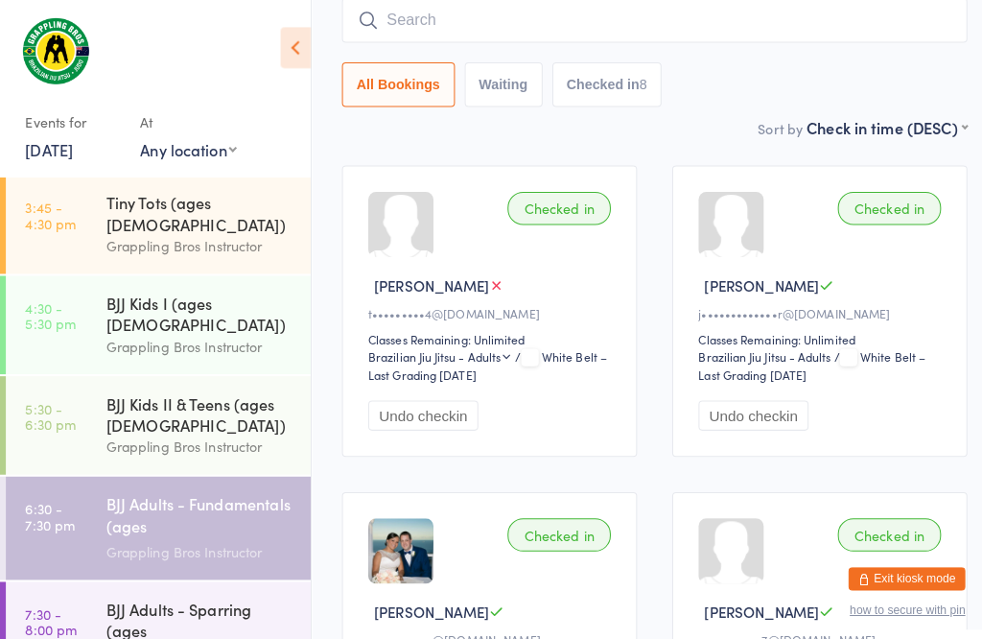
click at [456, 15] on input "search" at bounding box center [645, 20] width 616 height 44
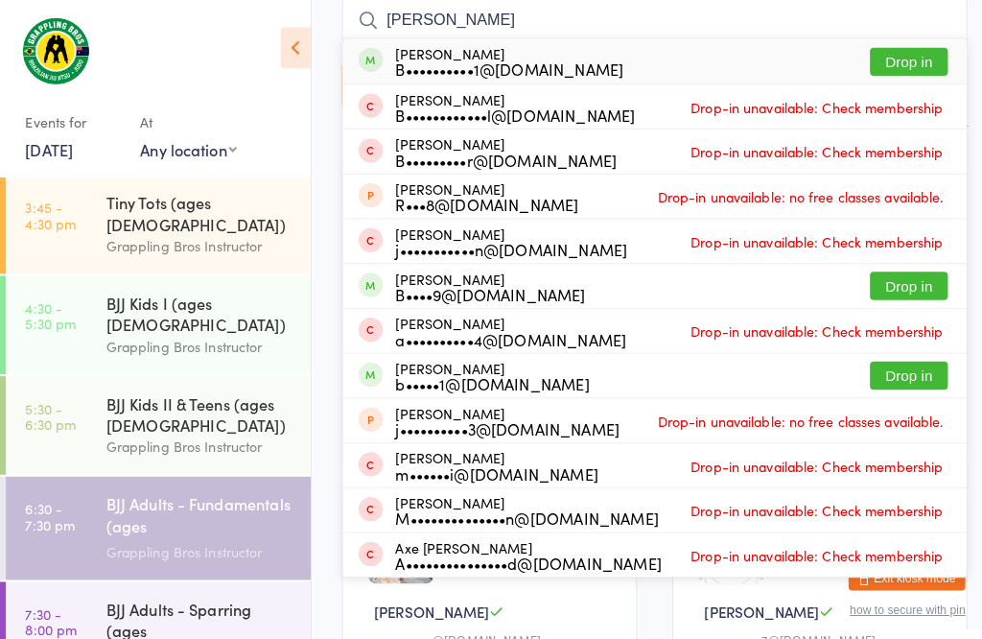
type input "[PERSON_NAME]"
click at [895, 57] on button "Drop in" at bounding box center [895, 61] width 77 height 28
